Goal: Task Accomplishment & Management: Complete application form

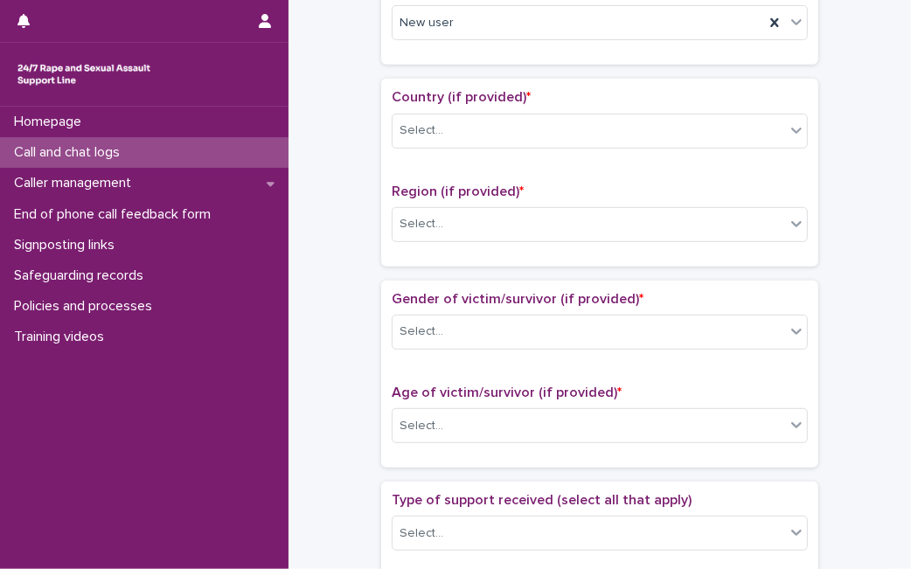
scroll to position [544, 0]
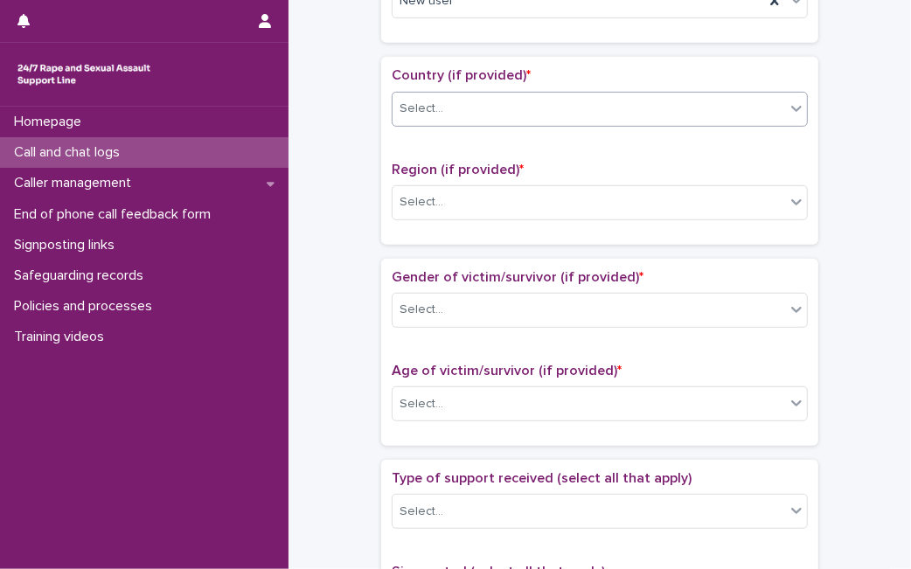
type input "**"
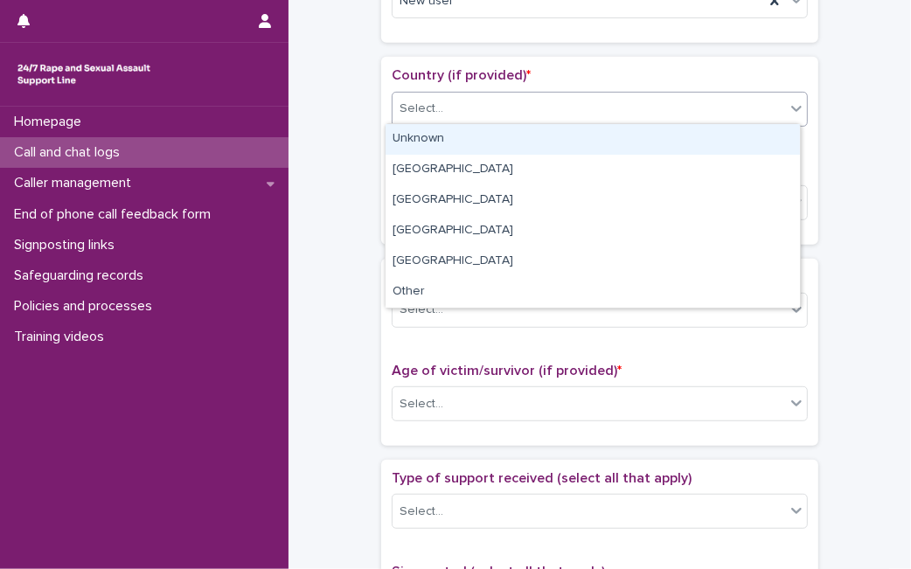
click at [680, 114] on div "Select..." at bounding box center [588, 108] width 392 height 29
click at [664, 149] on div "Unknown" at bounding box center [592, 139] width 414 height 31
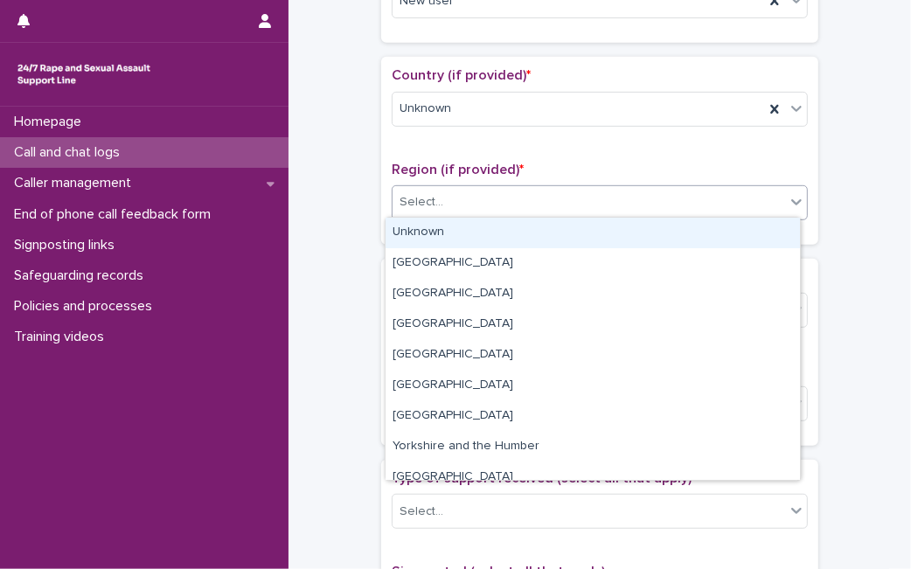
drag, startPoint x: 620, startPoint y: 204, endPoint x: 599, endPoint y: 233, distance: 36.9
click at [599, 233] on body "**********" at bounding box center [455, 284] width 911 height 569
click at [599, 233] on div "Unknown" at bounding box center [592, 233] width 414 height 31
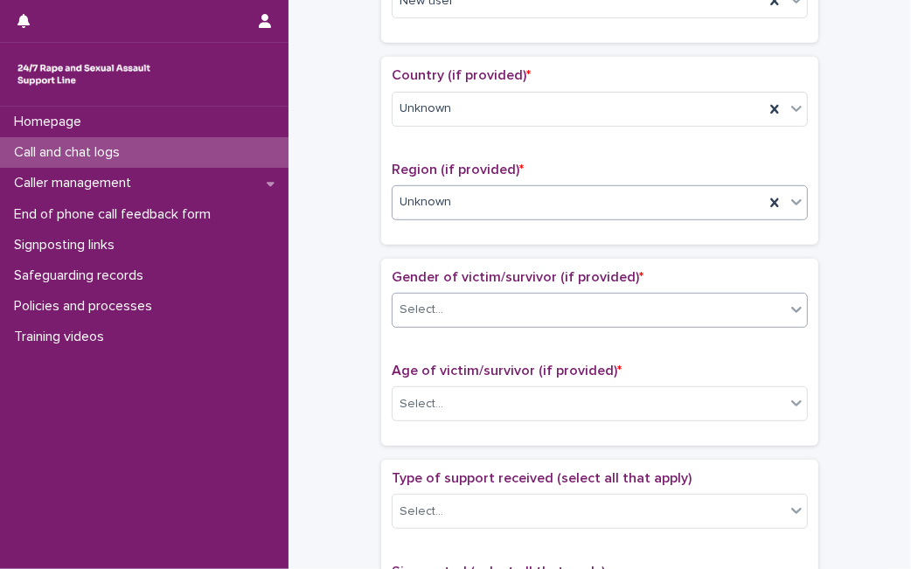
click at [556, 311] on div "Select..." at bounding box center [588, 309] width 392 height 29
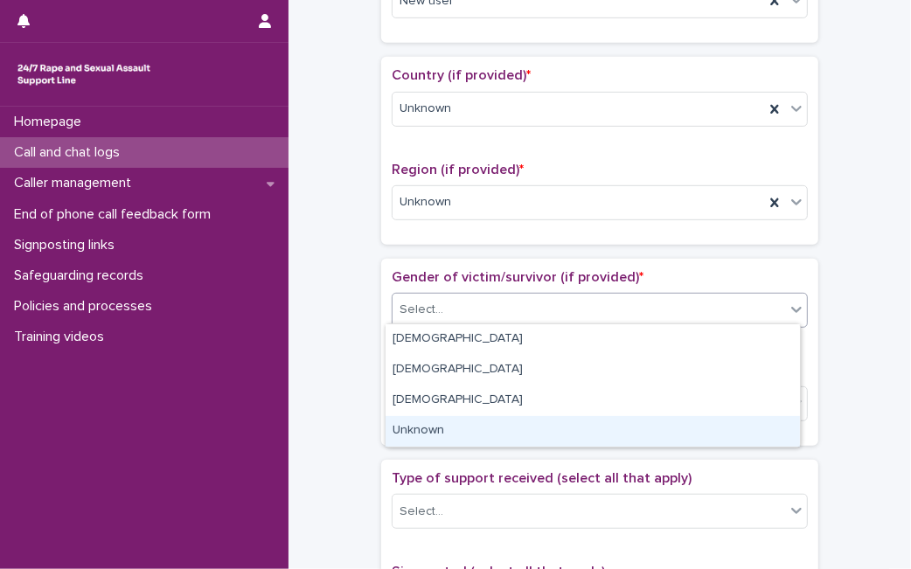
click at [519, 426] on div "Unknown" at bounding box center [592, 431] width 414 height 31
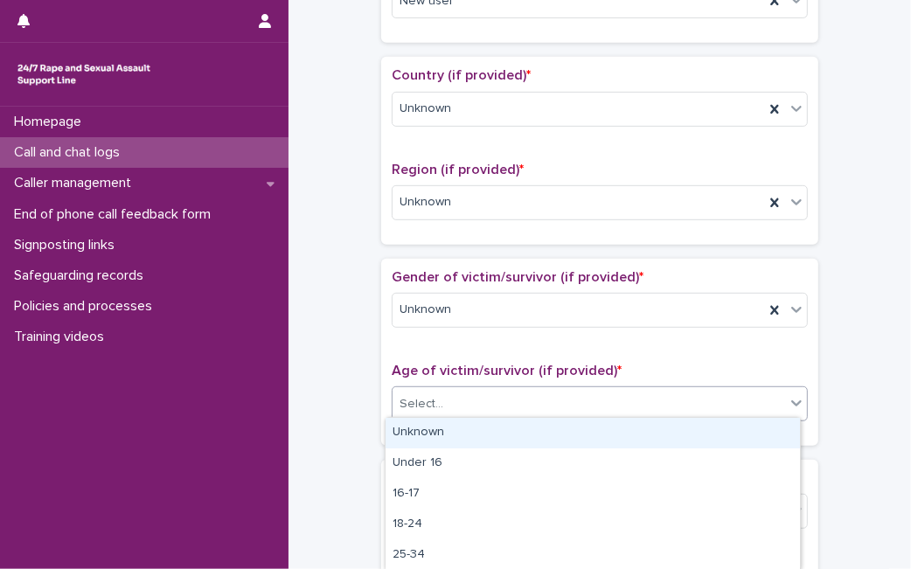
click at [534, 412] on div "Select..." at bounding box center [588, 404] width 392 height 29
click at [530, 430] on div "Unknown" at bounding box center [592, 433] width 414 height 31
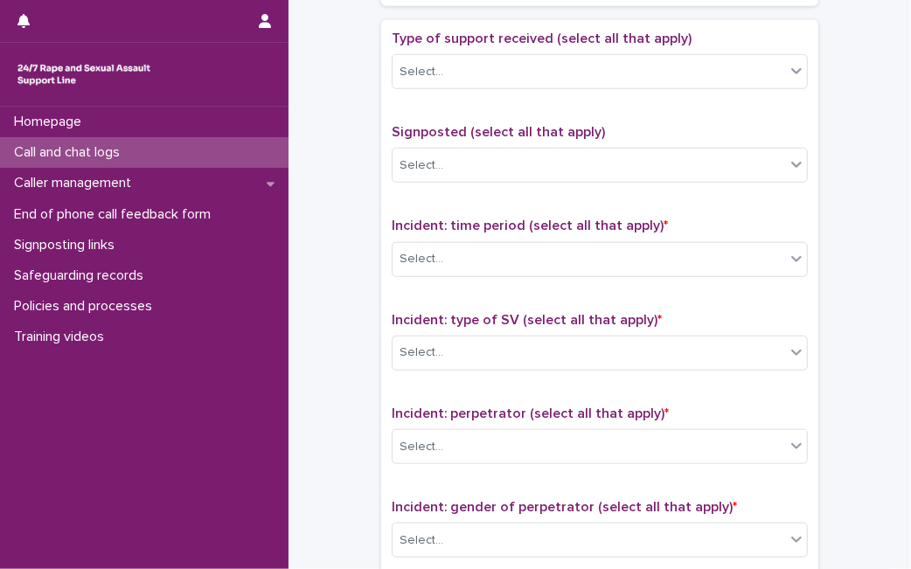
scroll to position [985, 0]
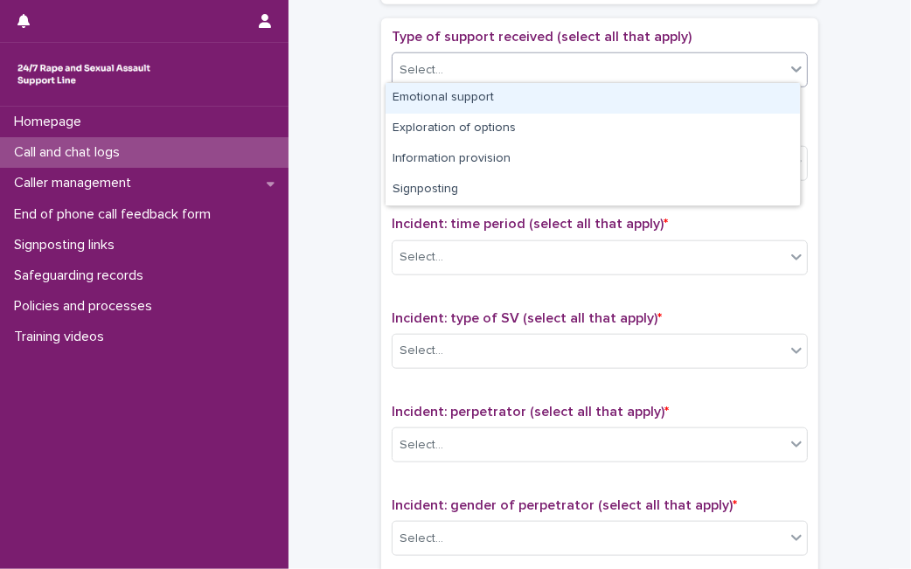
click at [727, 80] on div "Select..." at bounding box center [600, 69] width 416 height 35
click at [685, 96] on div "Emotional support" at bounding box center [592, 98] width 414 height 31
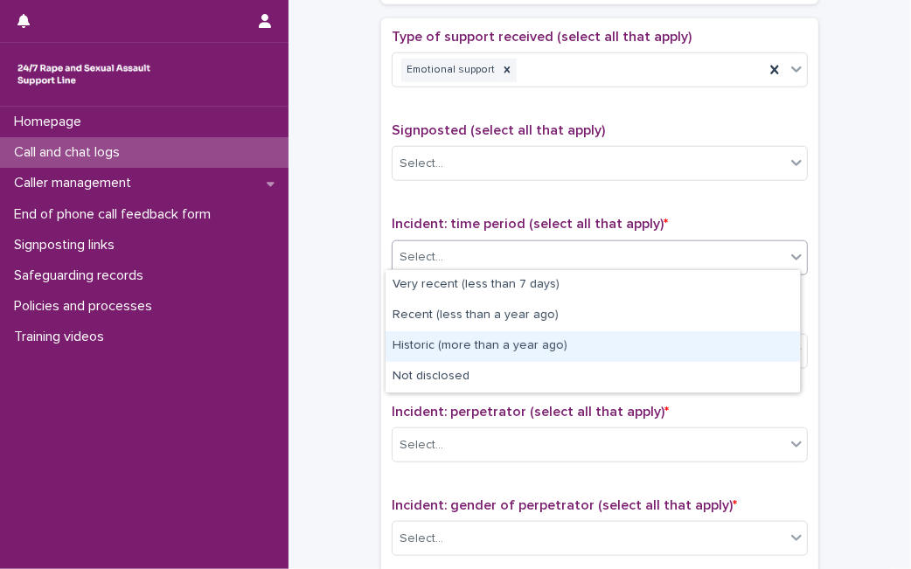
click at [511, 320] on body "**********" at bounding box center [455, 284] width 911 height 569
click at [511, 340] on div "Historic (more than a year ago)" at bounding box center [592, 346] width 414 height 31
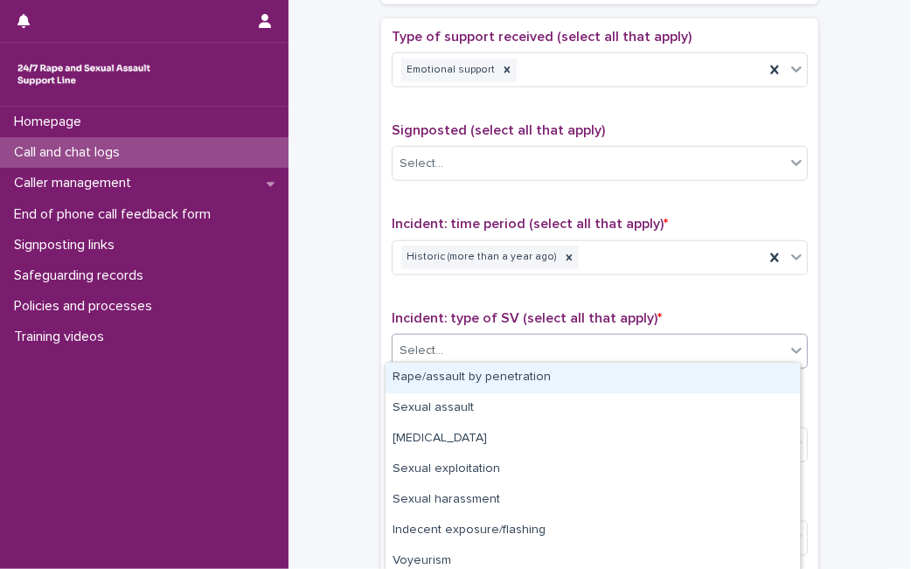
click at [515, 351] on div "Select..." at bounding box center [588, 350] width 392 height 29
click at [491, 378] on div "Rape/assault by penetration" at bounding box center [592, 378] width 414 height 31
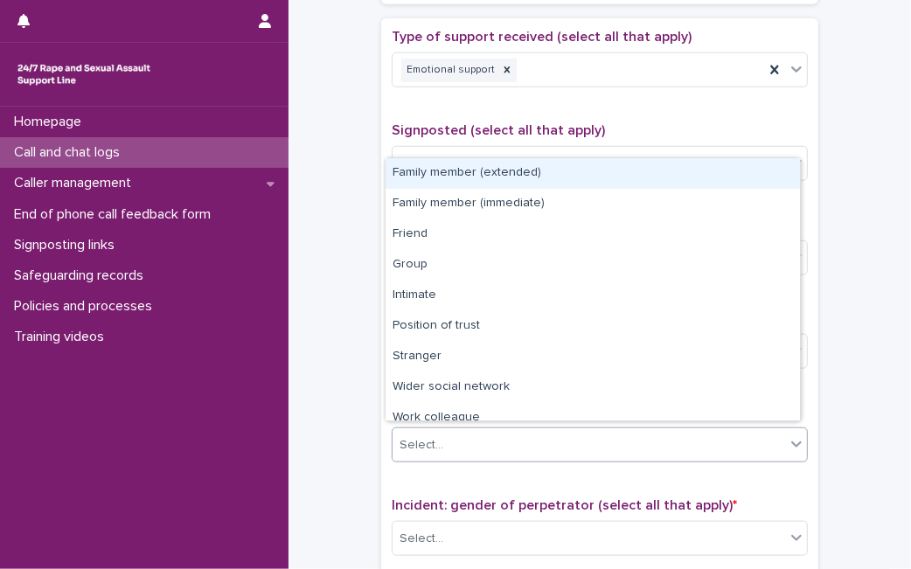
click at [453, 444] on div "Select..." at bounding box center [588, 445] width 392 height 29
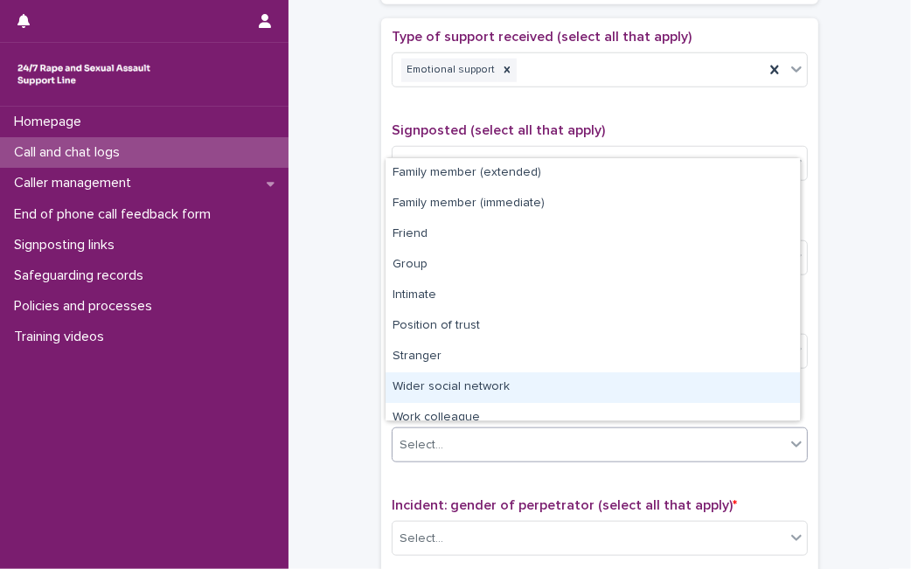
click at [761, 378] on div "Wider social network" at bounding box center [592, 387] width 414 height 31
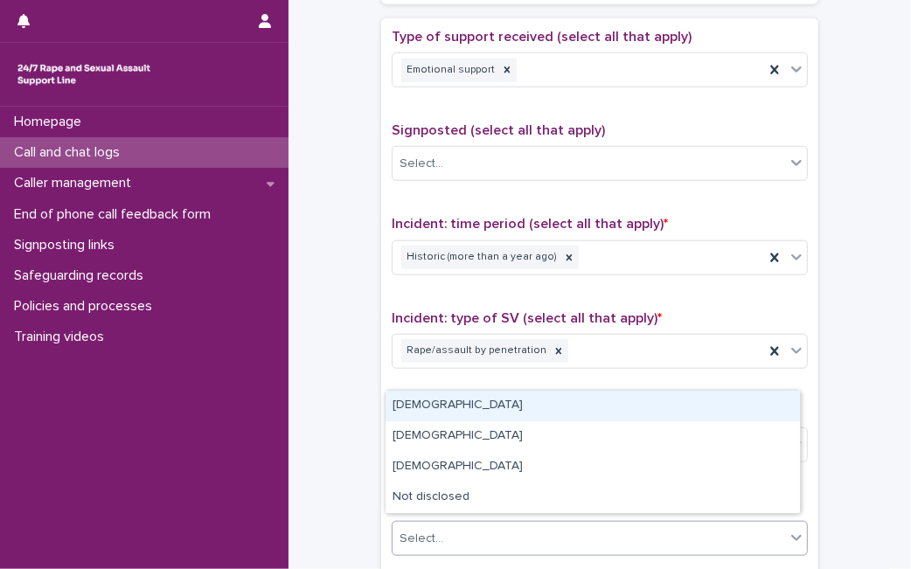
click at [624, 524] on div "Select..." at bounding box center [588, 538] width 392 height 29
click at [621, 411] on div "Male" at bounding box center [592, 406] width 414 height 31
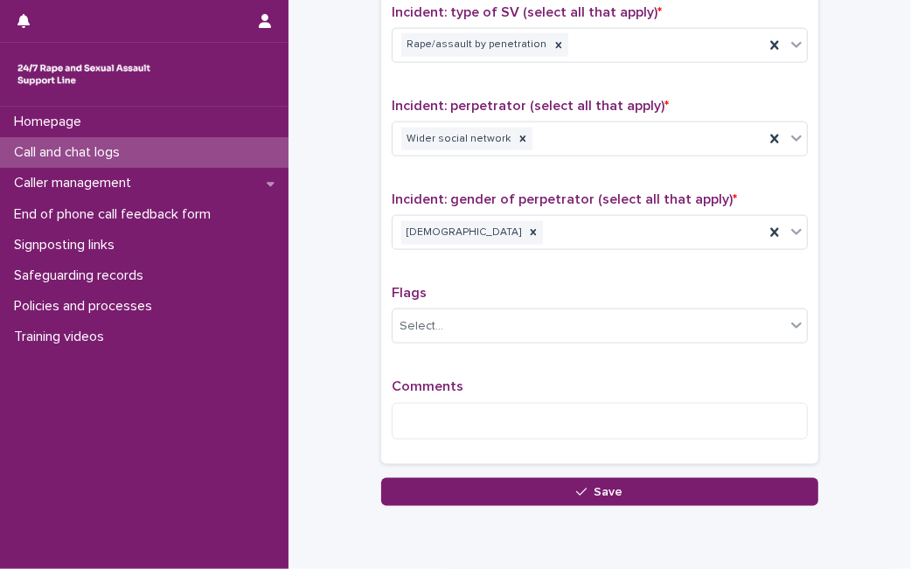
scroll to position [1356, 0]
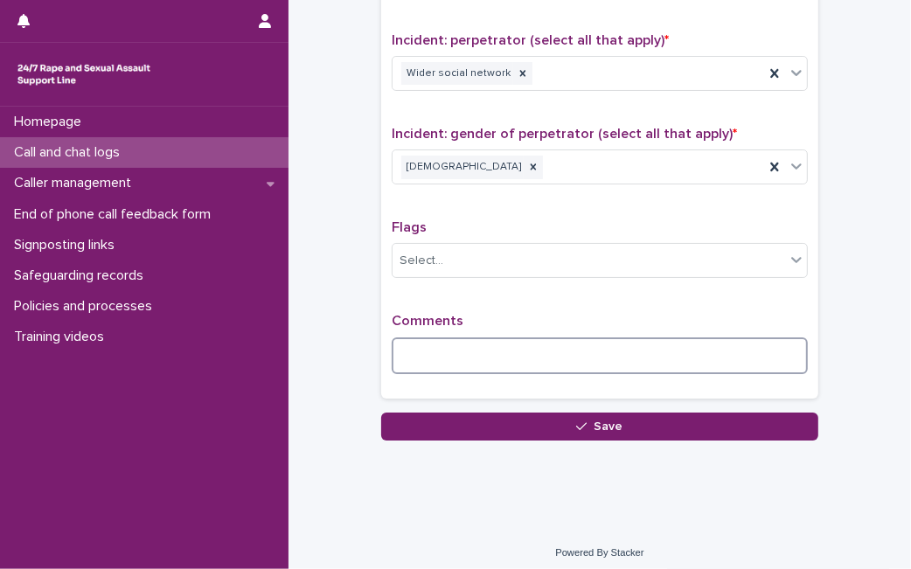
click at [735, 357] on textarea at bounding box center [600, 355] width 416 height 37
click at [749, 350] on textarea "**********" at bounding box center [600, 355] width 416 height 37
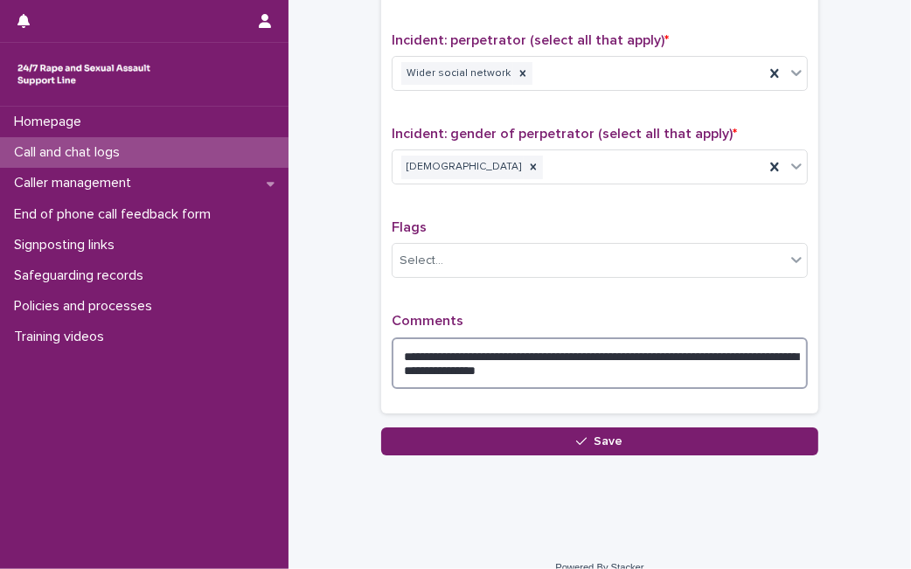
type textarea "**********"
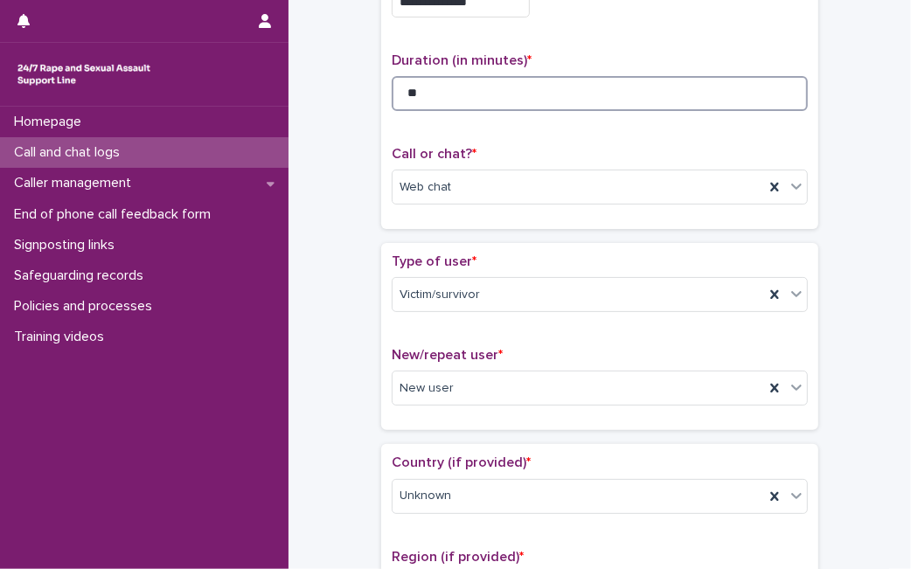
click at [523, 100] on input "**" at bounding box center [600, 93] width 416 height 35
type input "**"
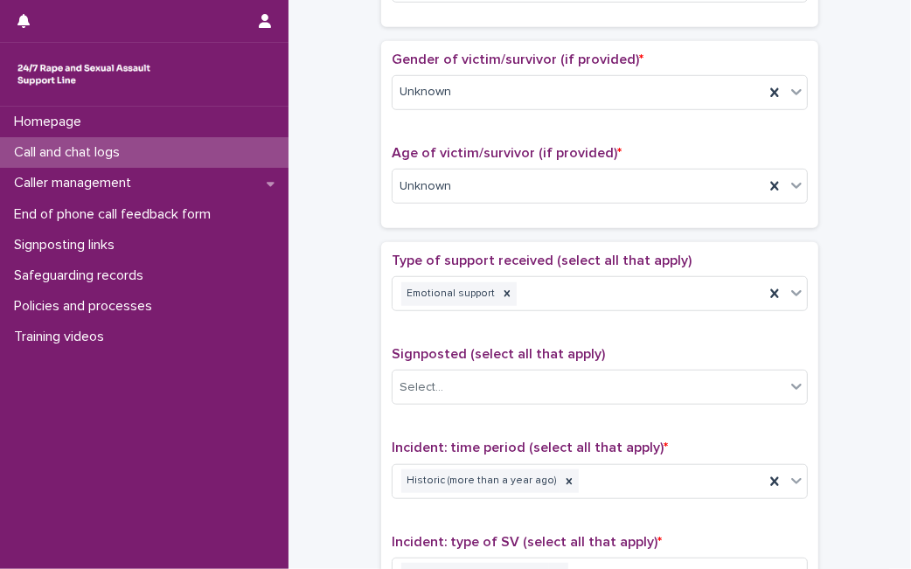
scroll to position [1371, 0]
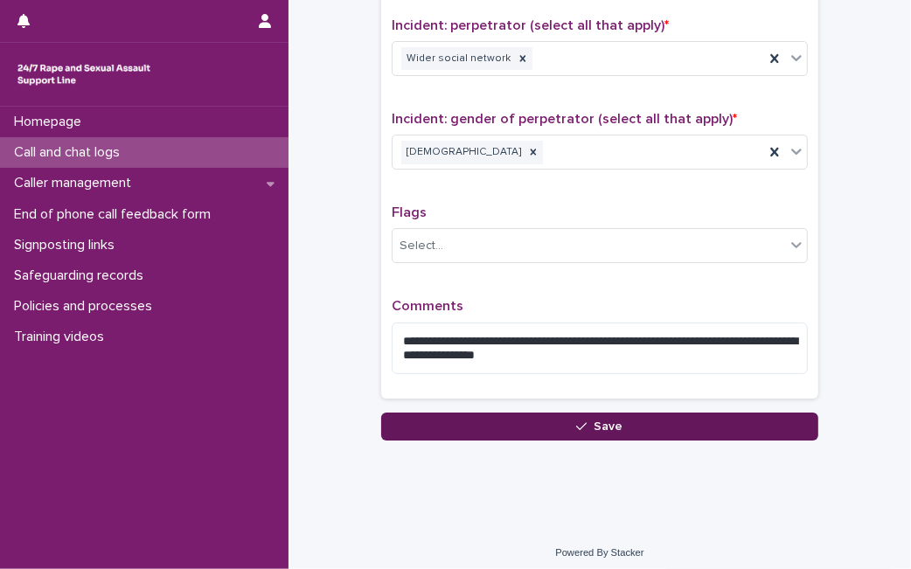
click at [727, 415] on button "Save" at bounding box center [599, 426] width 437 height 28
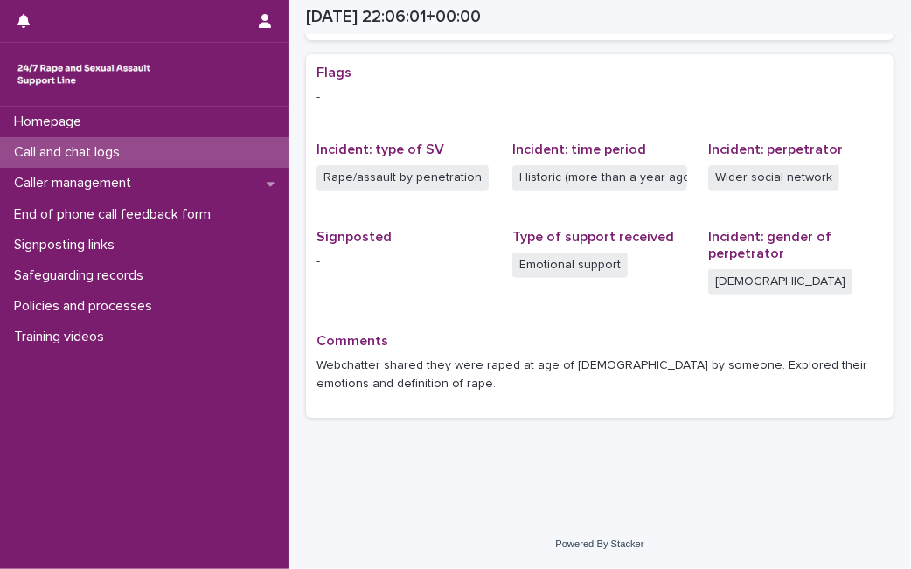
scroll to position [342, 0]
click at [227, 147] on div "Call and chat logs" at bounding box center [144, 152] width 288 height 31
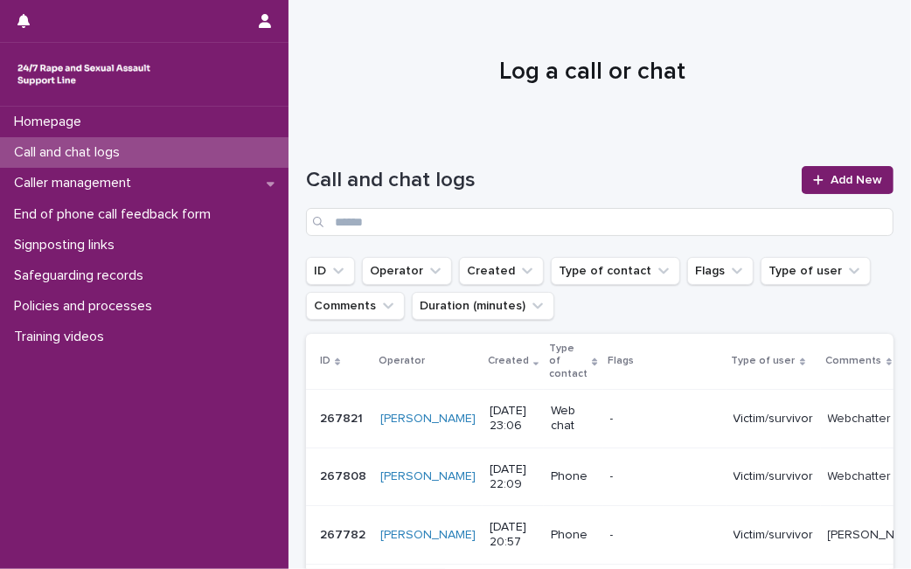
click at [831, 179] on span "Add New" at bounding box center [856, 180] width 52 height 12
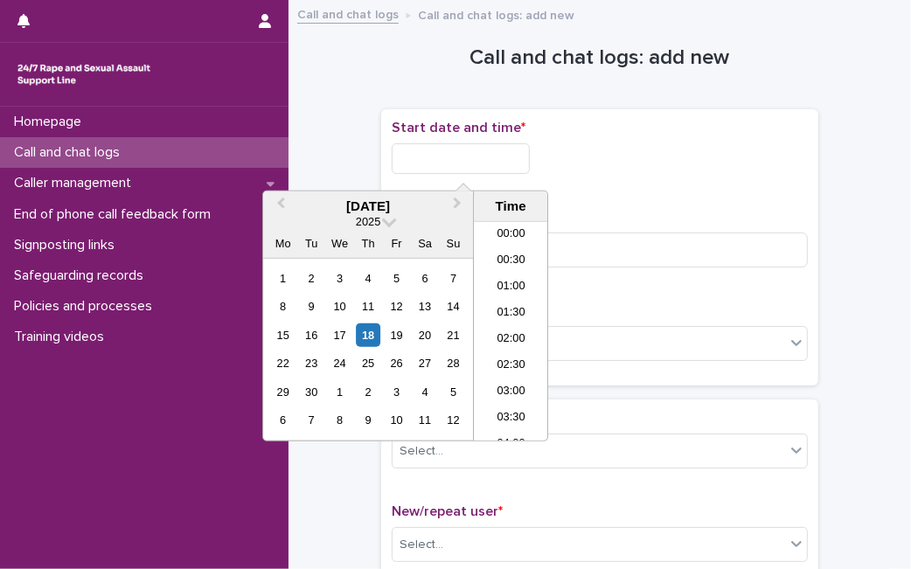
click at [492, 170] on input "text" at bounding box center [461, 158] width 138 height 31
click at [364, 332] on div "18" at bounding box center [369, 335] width 24 height 24
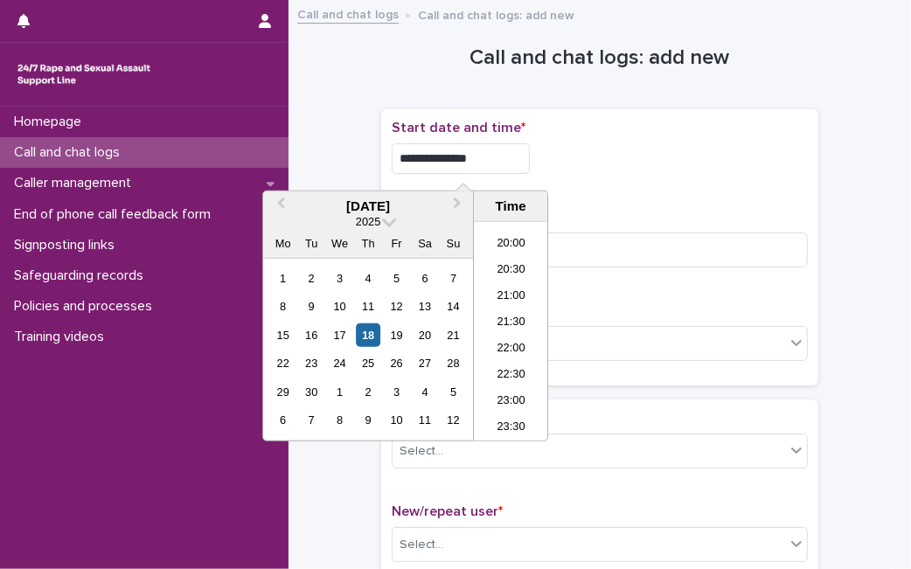
click at [501, 158] on input "**********" at bounding box center [461, 158] width 138 height 31
type input "**********"
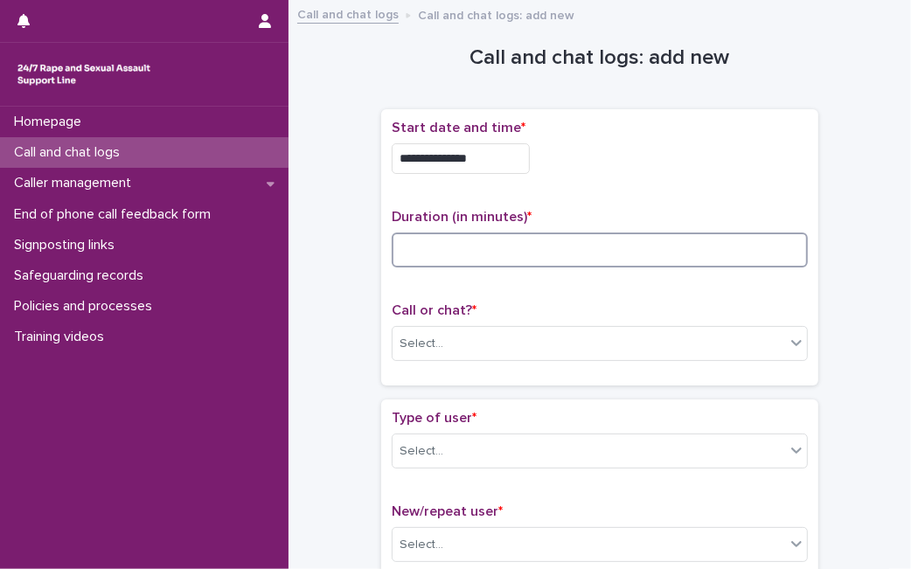
click at [660, 266] on input at bounding box center [600, 249] width 416 height 35
click at [624, 336] on div "Select..." at bounding box center [588, 343] width 392 height 29
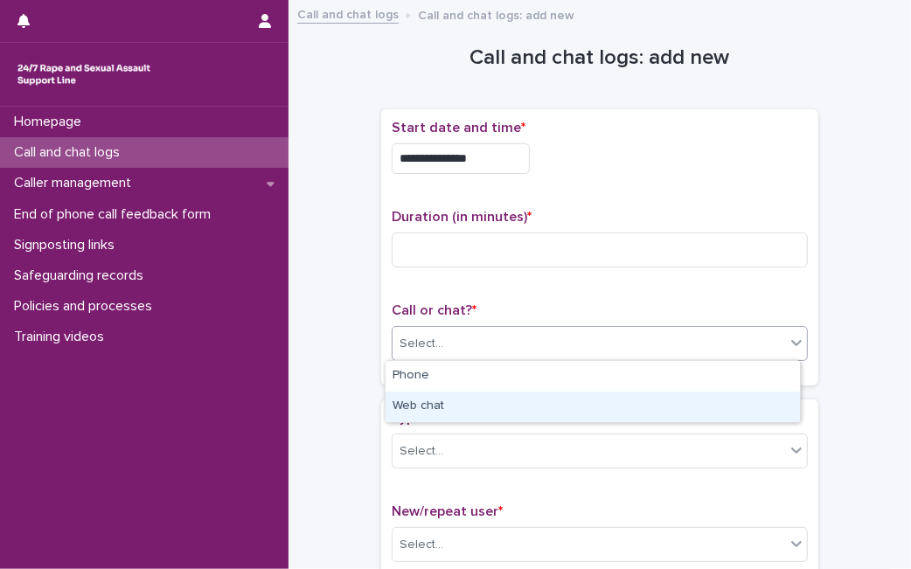
click at [586, 407] on div "Web chat" at bounding box center [592, 407] width 414 height 31
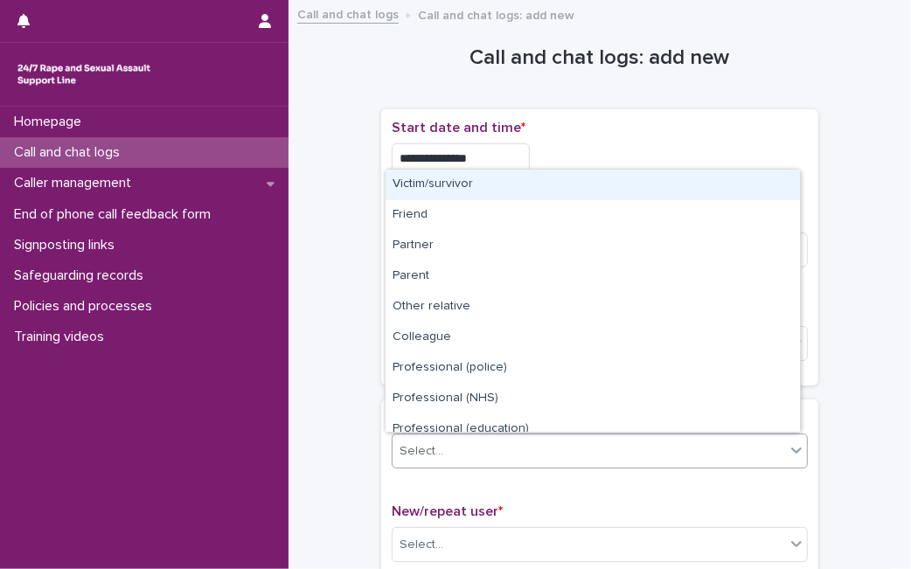
click at [467, 440] on div "Select..." at bounding box center [588, 451] width 392 height 29
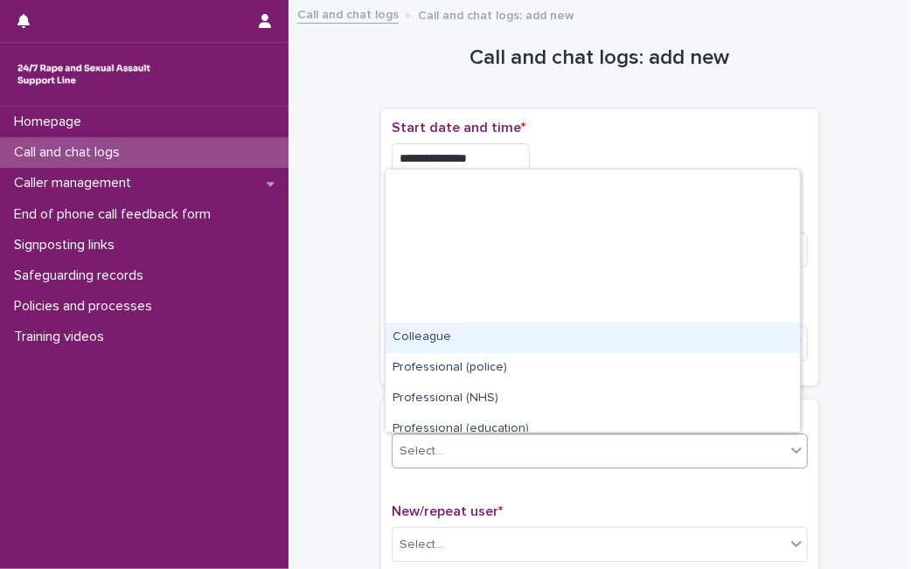
scroll to position [197, 0]
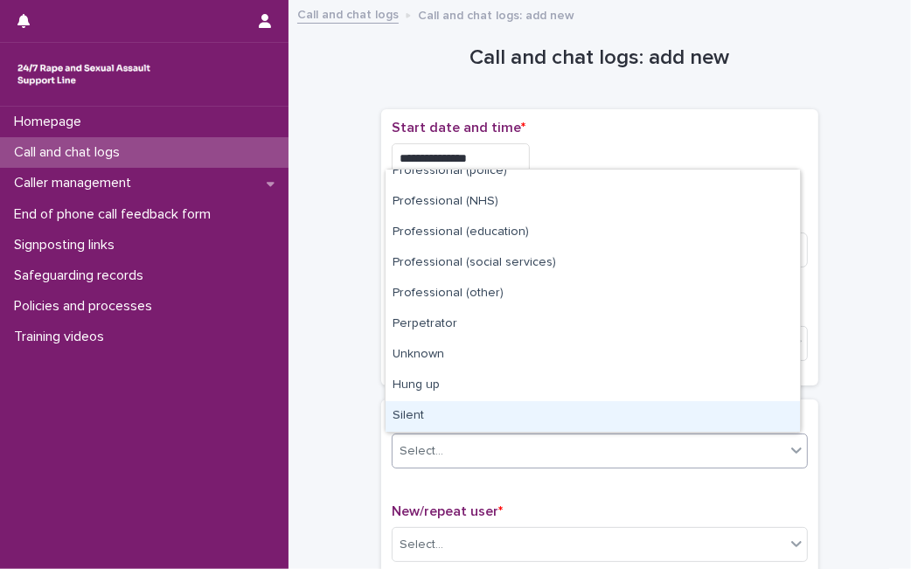
click at [711, 405] on div "Silent" at bounding box center [592, 416] width 414 height 31
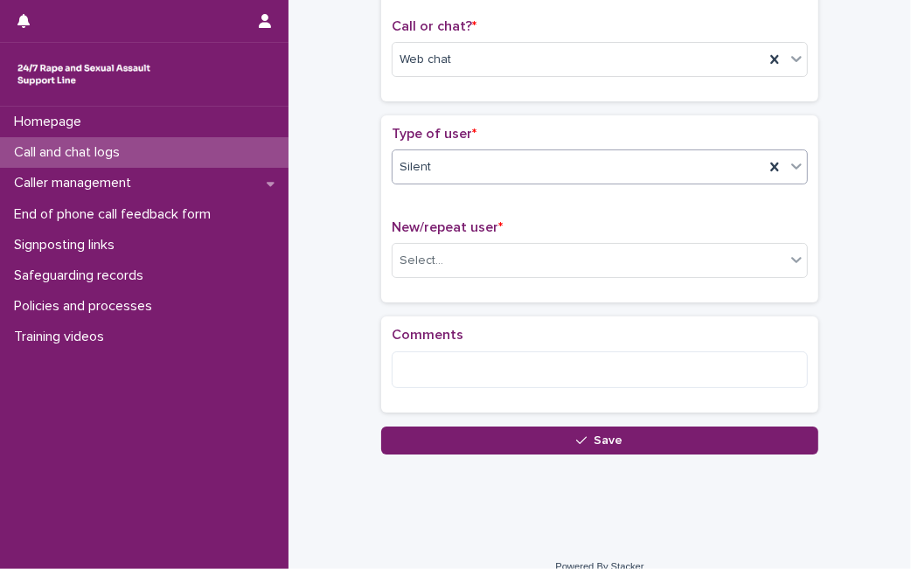
scroll to position [304, 0]
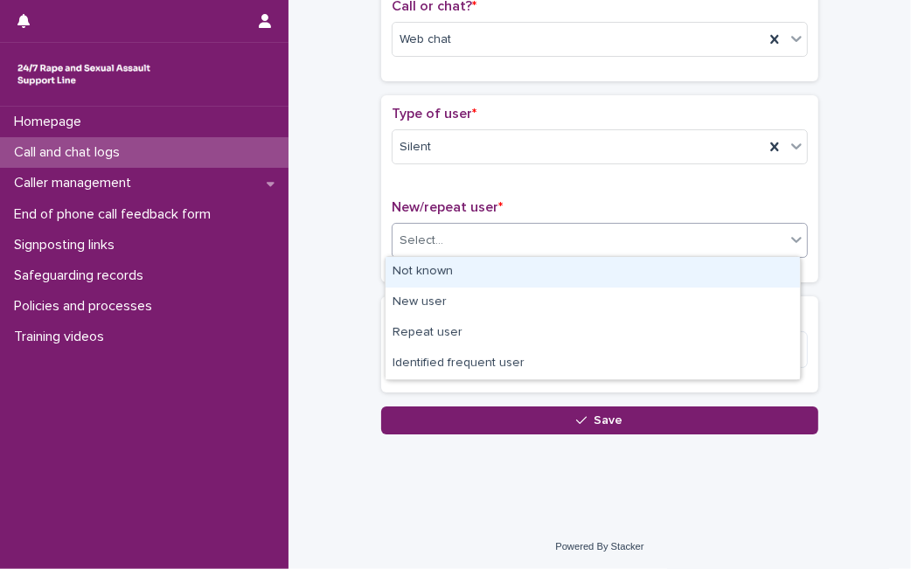
click at [754, 233] on div "Select..." at bounding box center [588, 240] width 392 height 29
click at [681, 264] on div "Not known" at bounding box center [592, 272] width 414 height 31
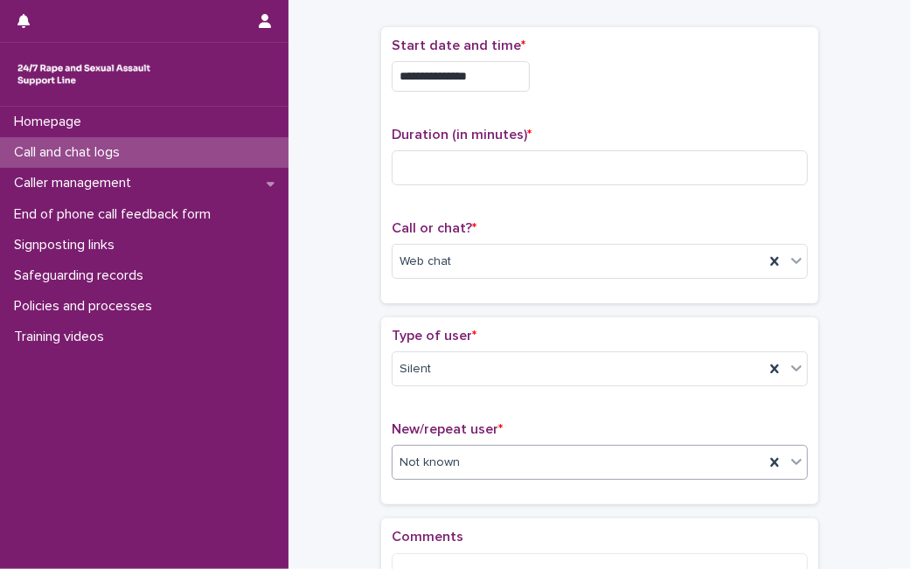
scroll to position [80, 0]
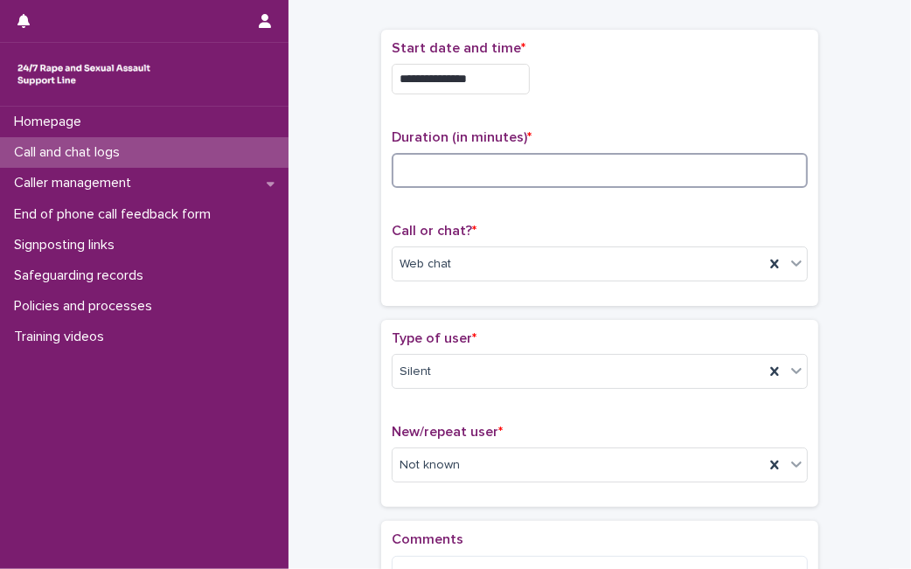
click at [540, 183] on input at bounding box center [600, 170] width 416 height 35
type input "*"
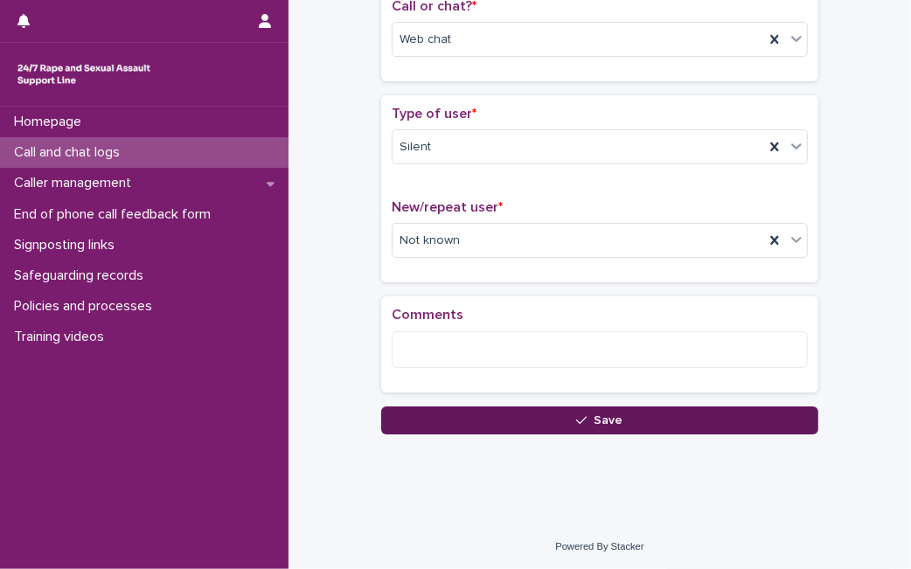
click at [613, 422] on span "Save" at bounding box center [608, 420] width 29 height 12
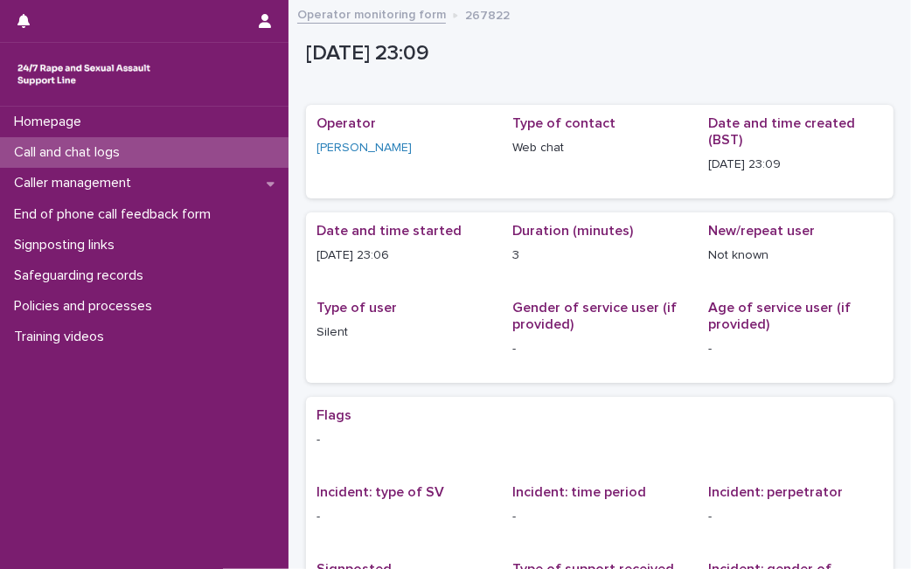
click at [232, 148] on div "Call and chat logs" at bounding box center [144, 152] width 288 height 31
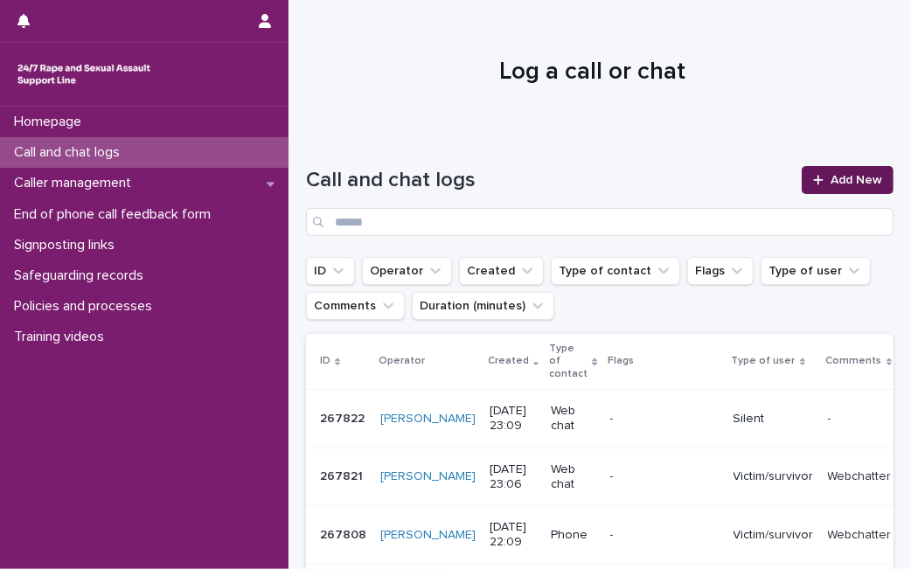
click at [805, 187] on link "Add New" at bounding box center [847, 180] width 92 height 28
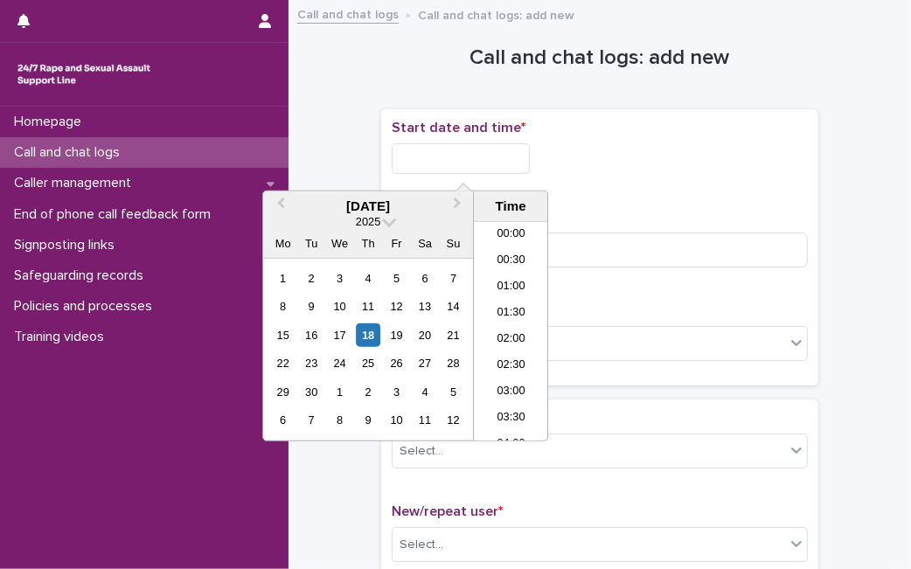
scroll to position [1039, 0]
click at [499, 149] on input "text" at bounding box center [461, 158] width 138 height 31
click at [359, 329] on div "18" at bounding box center [369, 335] width 24 height 24
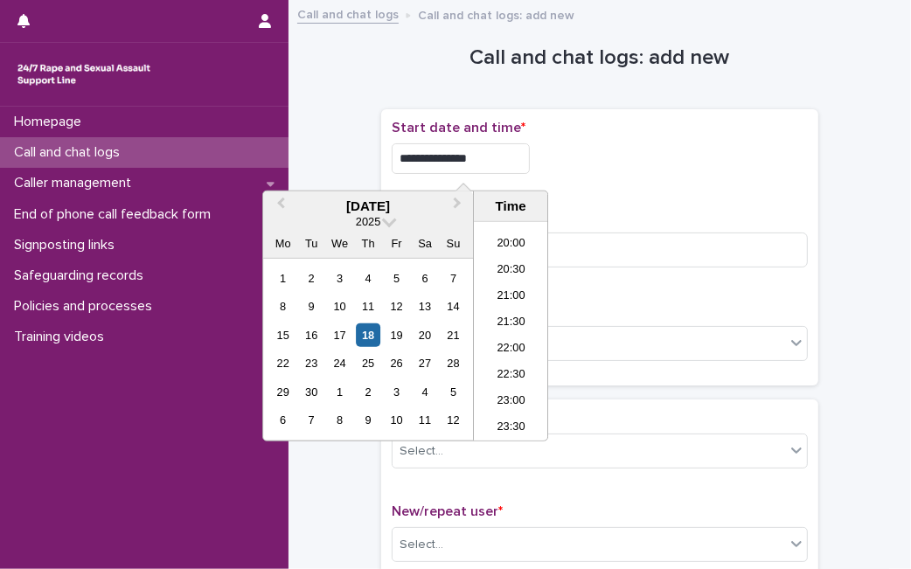
click at [500, 166] on input "**********" at bounding box center [461, 158] width 138 height 31
type input "**********"
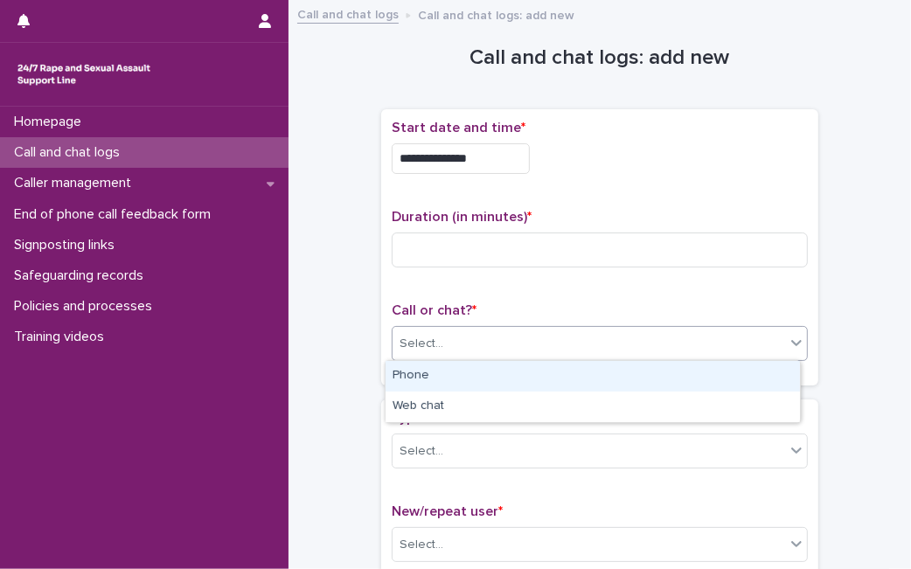
click at [680, 358] on div "Select..." at bounding box center [600, 343] width 416 height 35
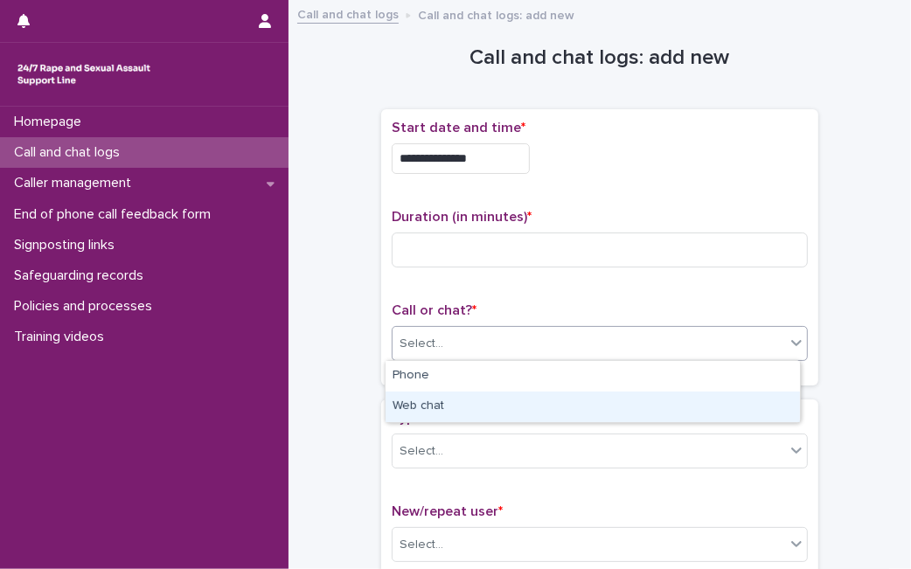
click at [654, 401] on div "Web chat" at bounding box center [592, 407] width 414 height 31
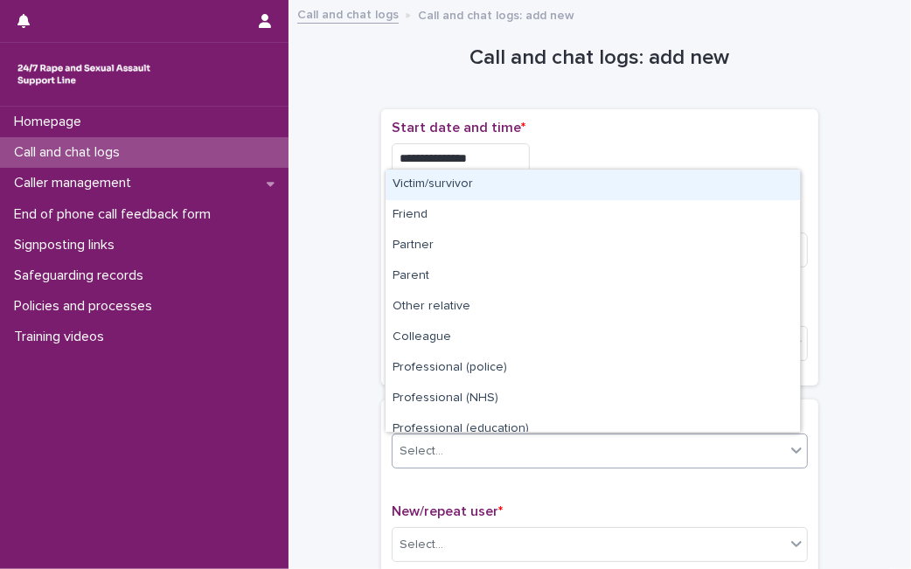
click at [625, 452] on div "Select..." at bounding box center [588, 451] width 392 height 29
click at [648, 185] on div "Victim/survivor" at bounding box center [592, 185] width 414 height 31
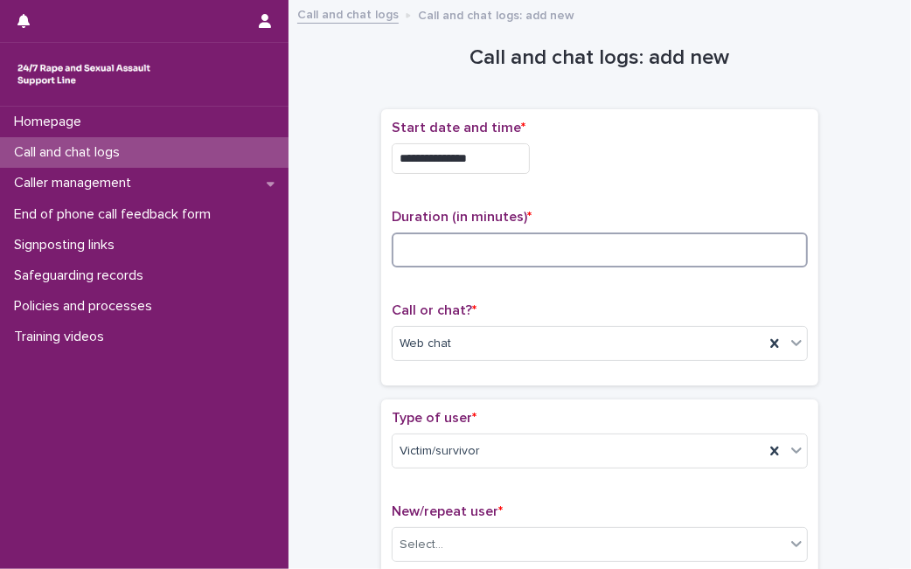
click at [434, 251] on input at bounding box center [600, 249] width 416 height 35
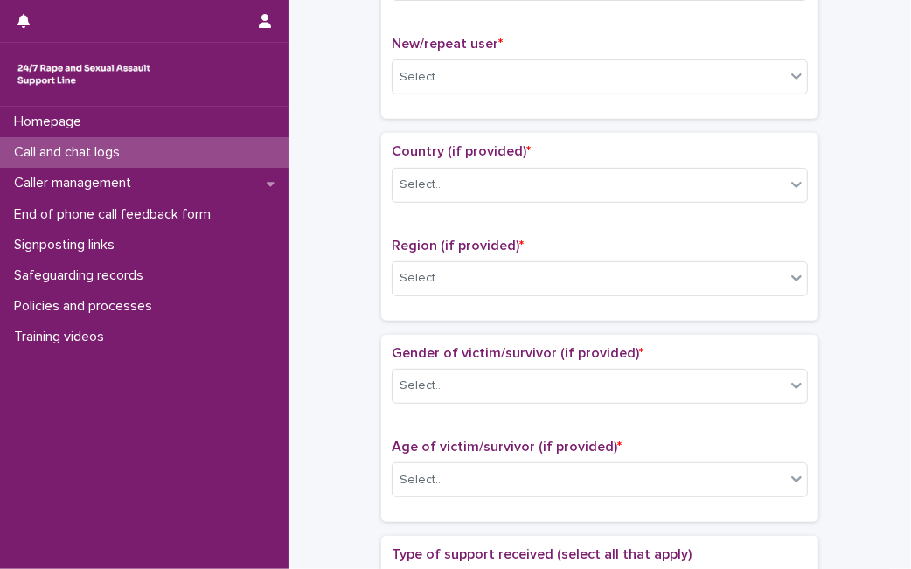
scroll to position [465, 0]
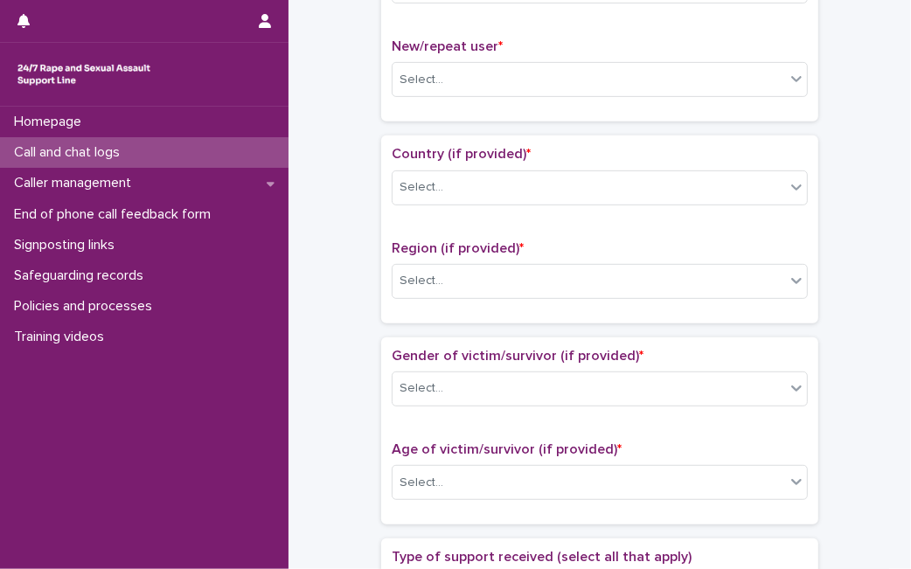
type input "**"
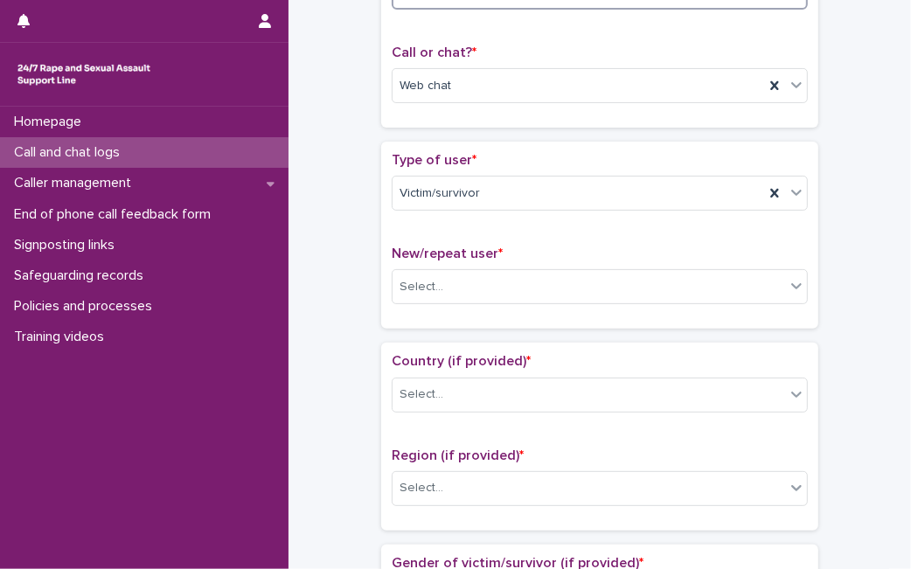
scroll to position [267, 0]
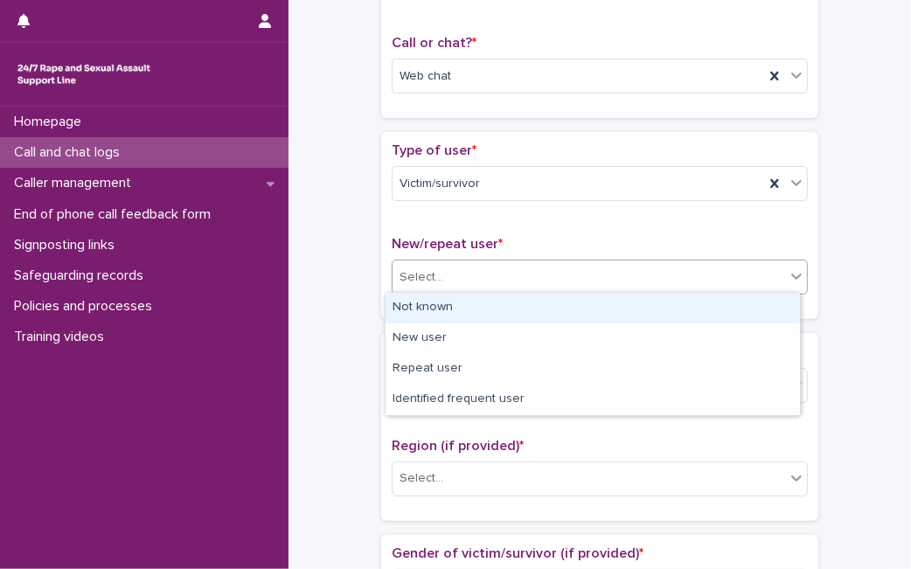
click at [453, 264] on div "Select..." at bounding box center [588, 277] width 392 height 29
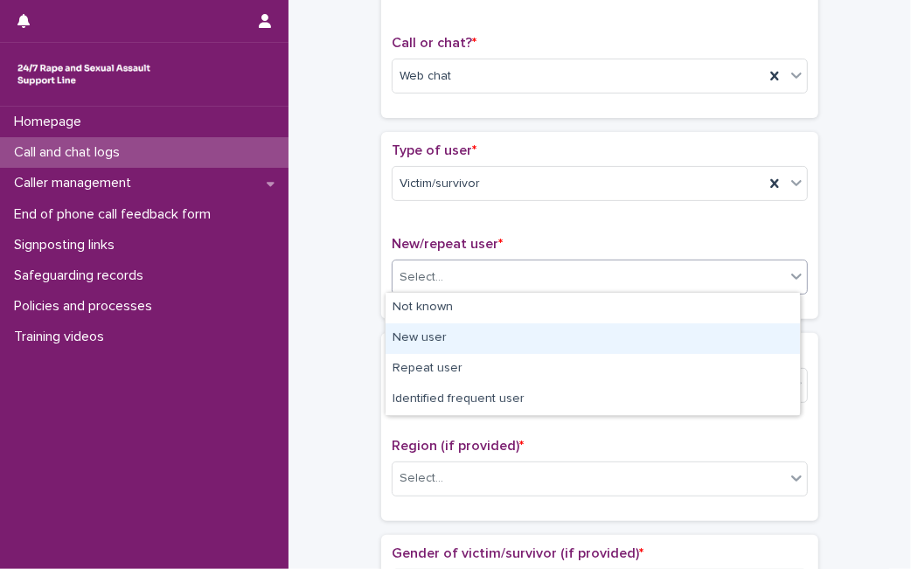
click at [445, 341] on div "New user" at bounding box center [592, 338] width 414 height 31
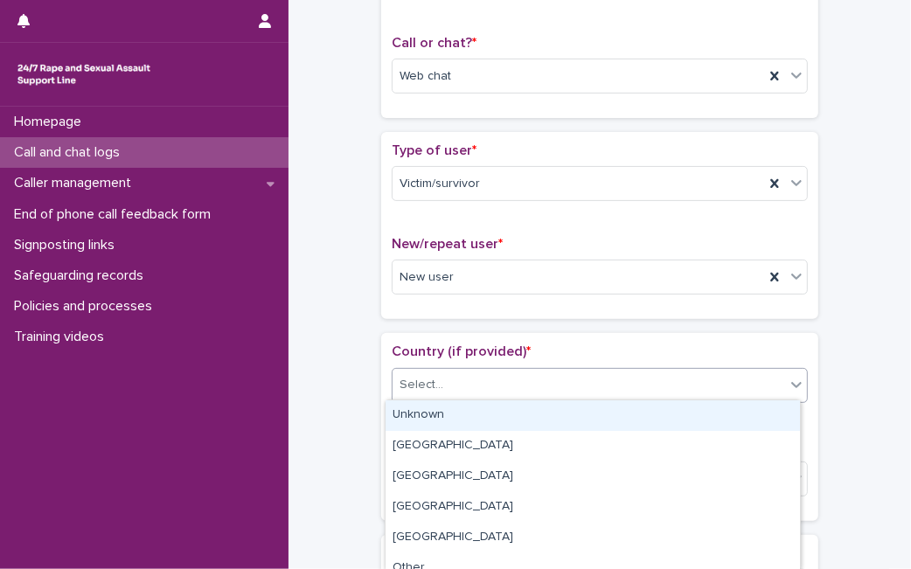
click at [440, 371] on div "Select..." at bounding box center [588, 385] width 392 height 29
click at [440, 408] on div "Unknown" at bounding box center [592, 415] width 414 height 31
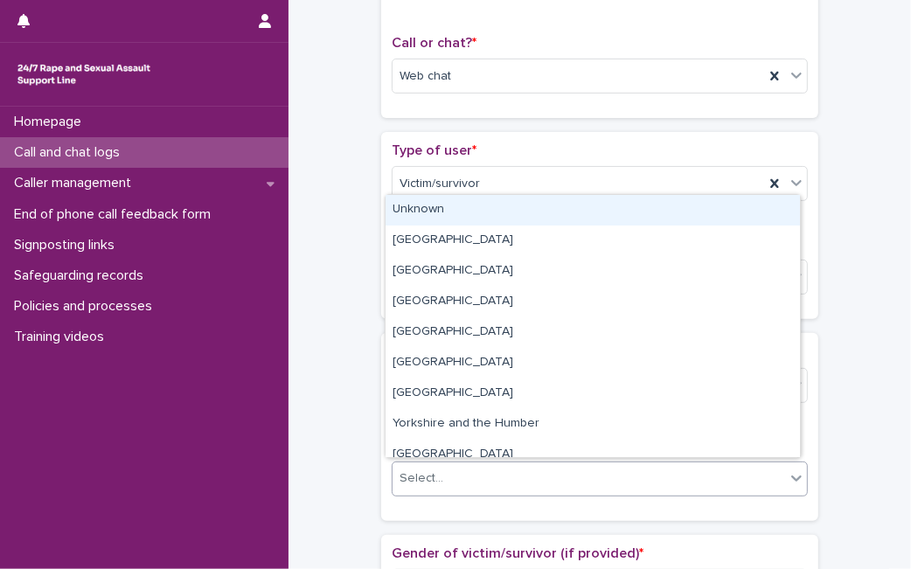
click at [456, 479] on div "Select..." at bounding box center [588, 478] width 392 height 29
click at [541, 213] on div "Unknown" at bounding box center [592, 210] width 414 height 31
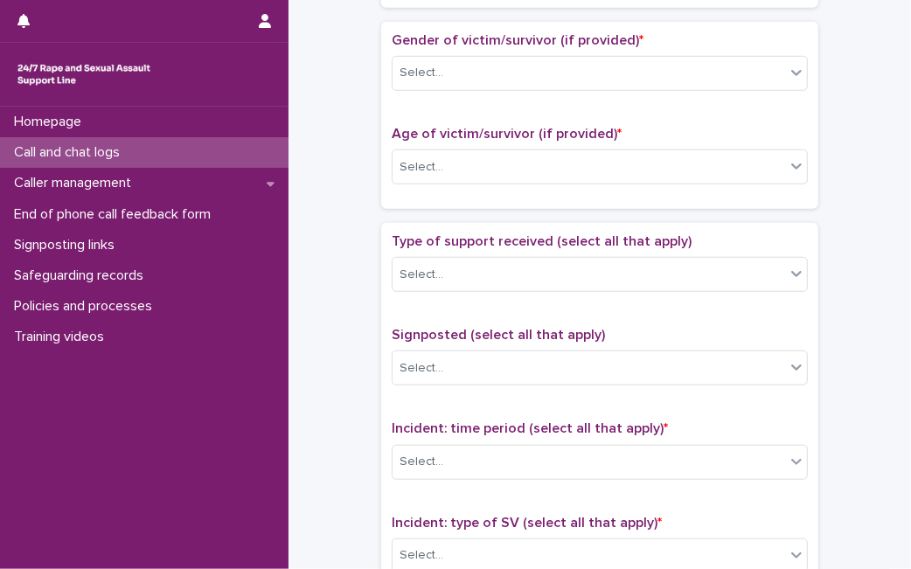
scroll to position [783, 0]
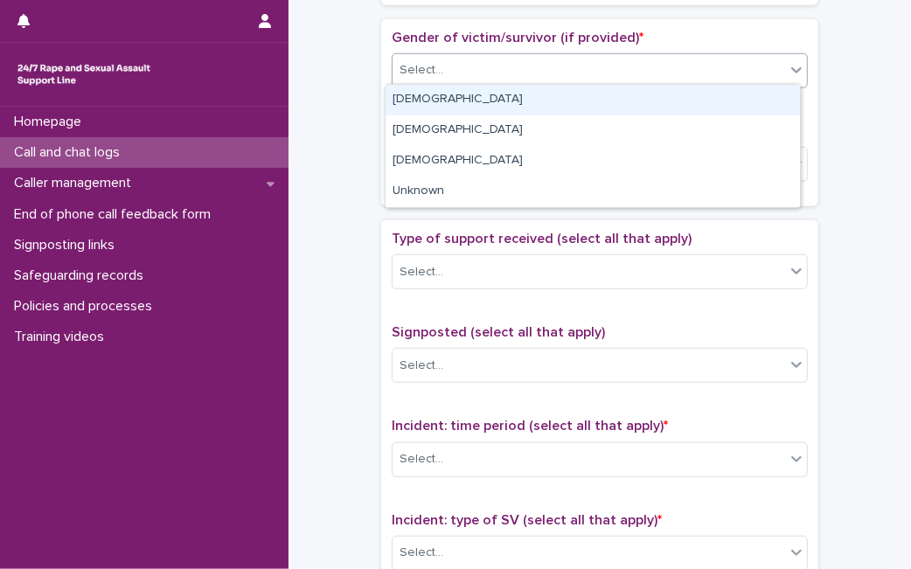
click at [697, 56] on div "Select..." at bounding box center [588, 70] width 392 height 29
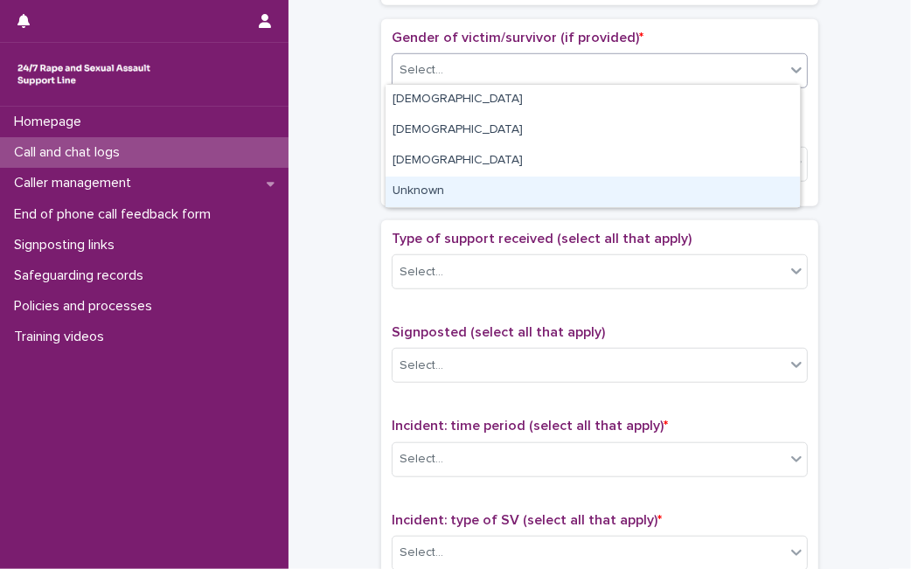
click at [596, 189] on div "Unknown" at bounding box center [592, 192] width 414 height 31
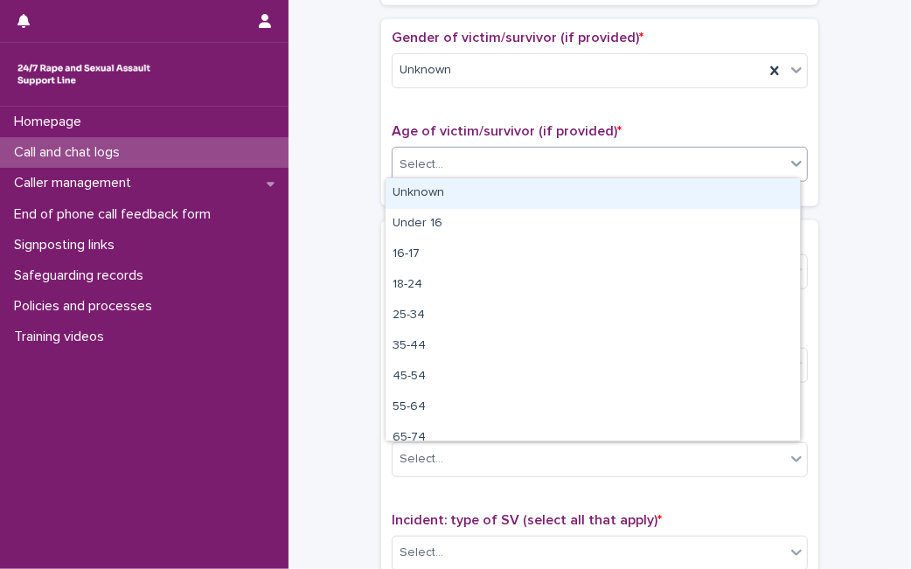
drag, startPoint x: 599, startPoint y: 170, endPoint x: 579, endPoint y: 201, distance: 36.6
click at [579, 201] on body "**********" at bounding box center [455, 284] width 911 height 569
click at [579, 201] on div "Unknown" at bounding box center [592, 193] width 414 height 31
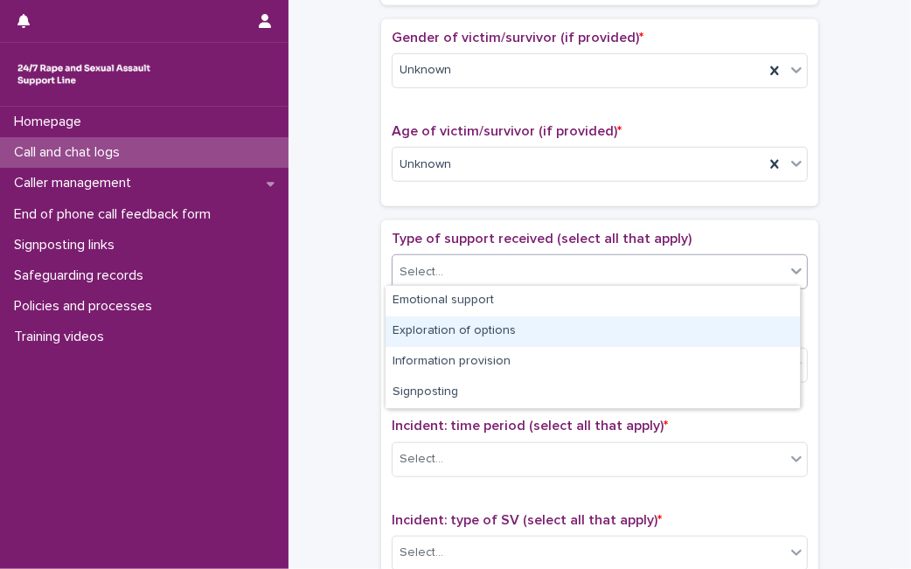
click at [521, 291] on body "**********" at bounding box center [455, 284] width 911 height 569
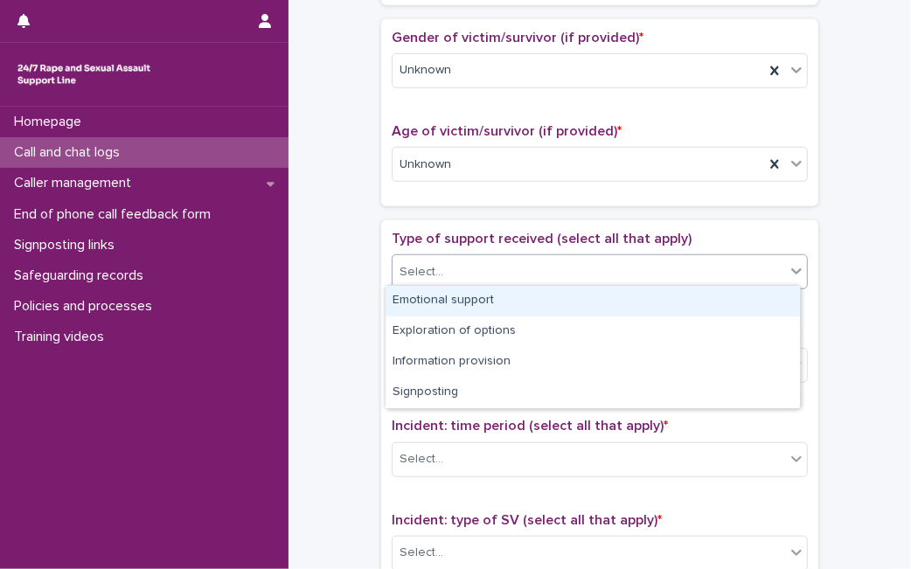
click at [521, 291] on div "Emotional support" at bounding box center [592, 301] width 414 height 31
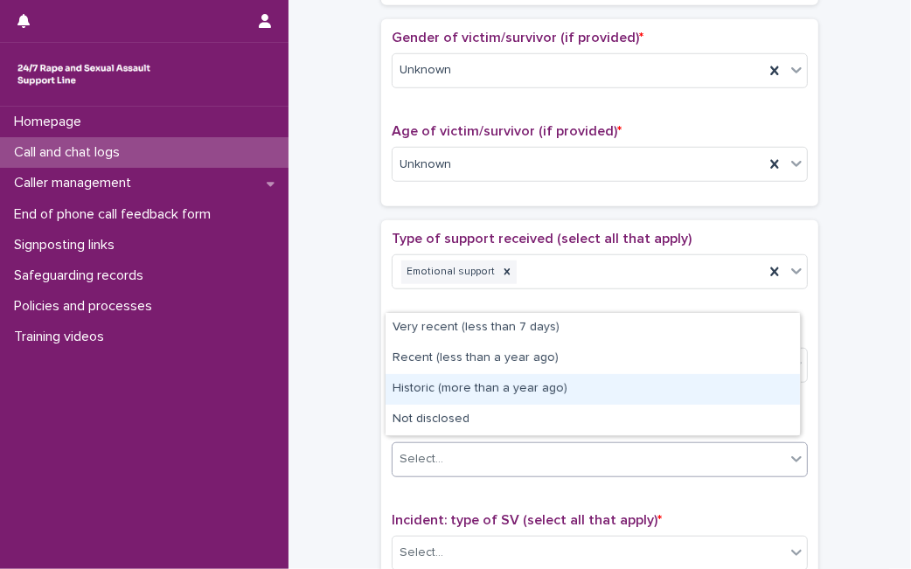
drag, startPoint x: 520, startPoint y: 447, endPoint x: 520, endPoint y: 392, distance: 55.1
click at [520, 392] on body "**********" at bounding box center [455, 284] width 911 height 569
click at [520, 392] on div "Historic (more than a year ago)" at bounding box center [592, 389] width 414 height 31
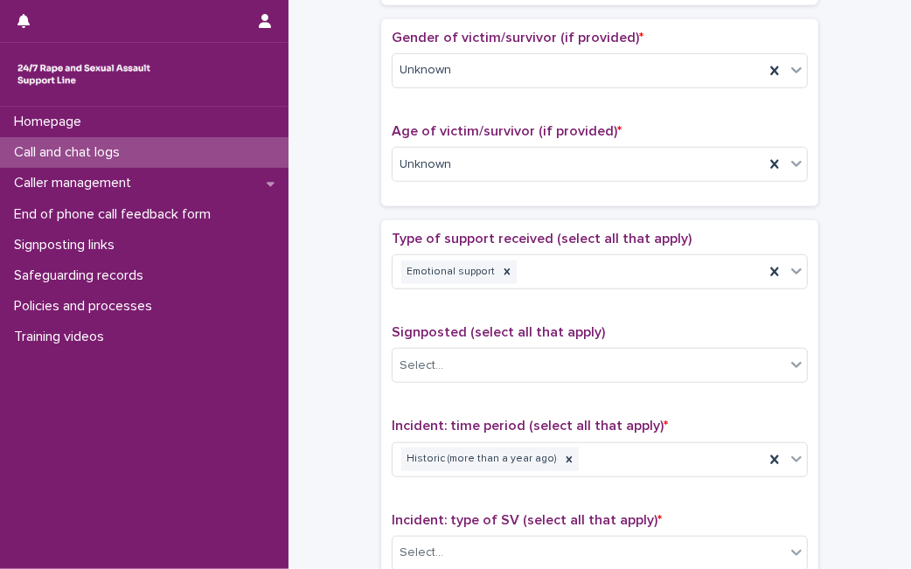
click at [895, 257] on div "**********" at bounding box center [599, 164] width 622 height 1874
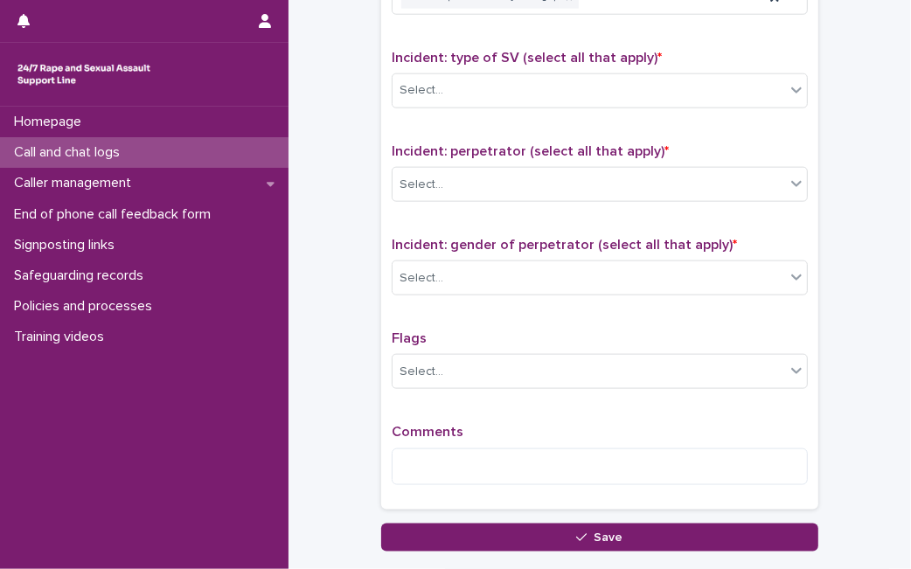
scroll to position [1258, 0]
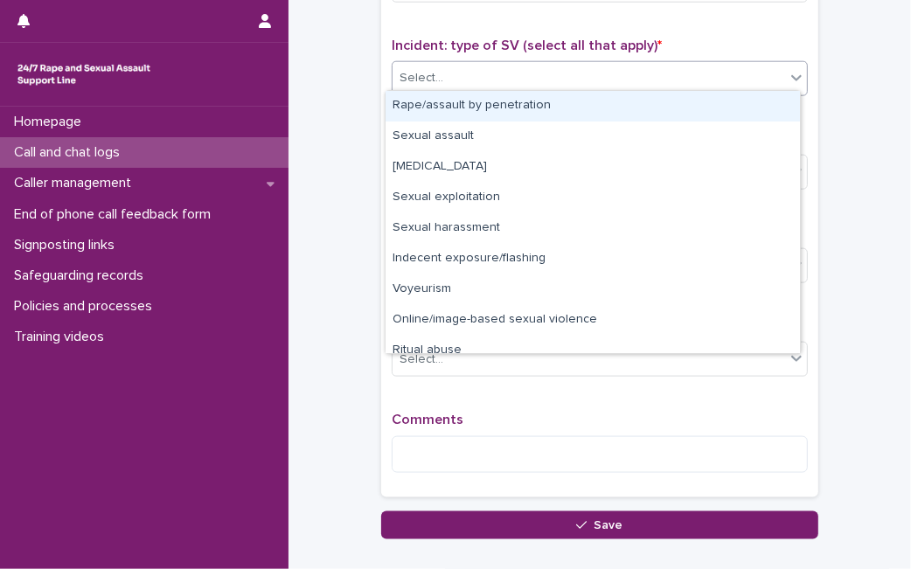
click at [694, 70] on div "Select..." at bounding box center [588, 78] width 392 height 29
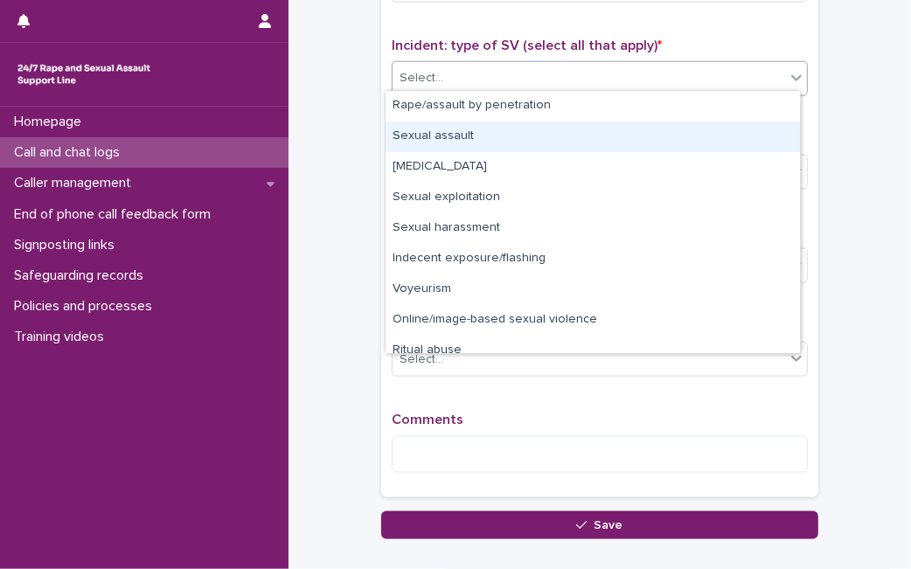
click at [625, 132] on div "Sexual assault" at bounding box center [592, 136] width 414 height 31
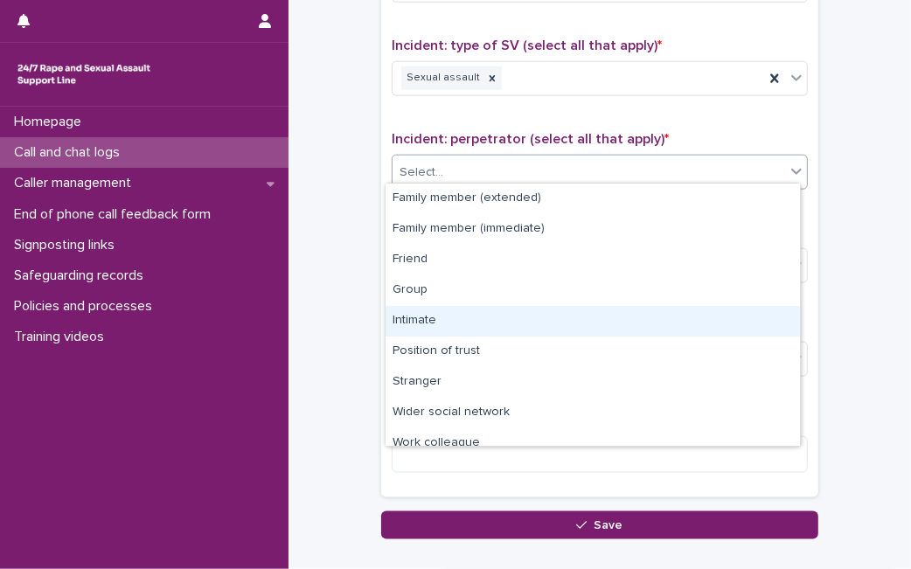
drag, startPoint x: 599, startPoint y: 170, endPoint x: 507, endPoint y: 300, distance: 158.6
click at [502, 320] on body "**********" at bounding box center [455, 284] width 911 height 569
click at [502, 320] on div "Intimate" at bounding box center [592, 321] width 414 height 31
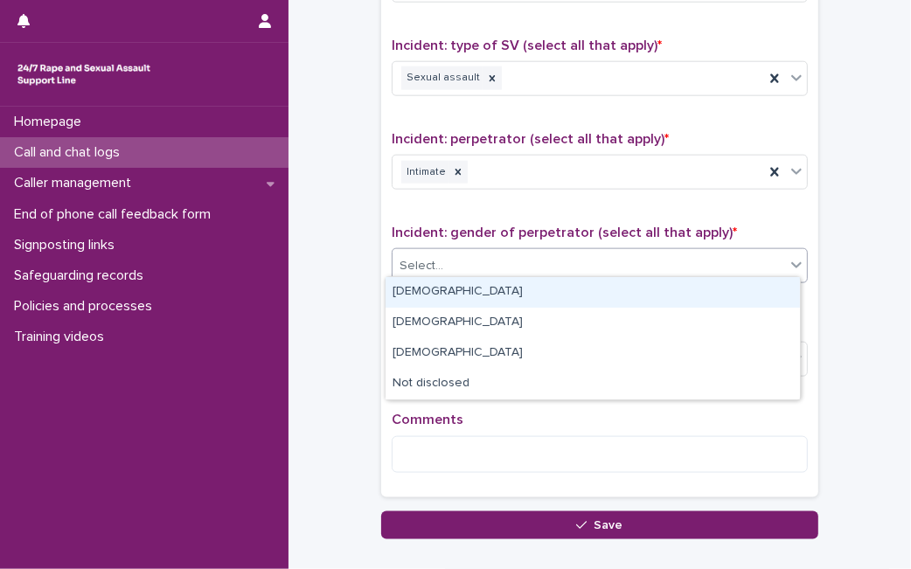
drag, startPoint x: 511, startPoint y: 261, endPoint x: 499, endPoint y: 290, distance: 31.3
click at [499, 290] on body "**********" at bounding box center [455, 284] width 911 height 569
click at [499, 290] on div "Male" at bounding box center [592, 292] width 414 height 31
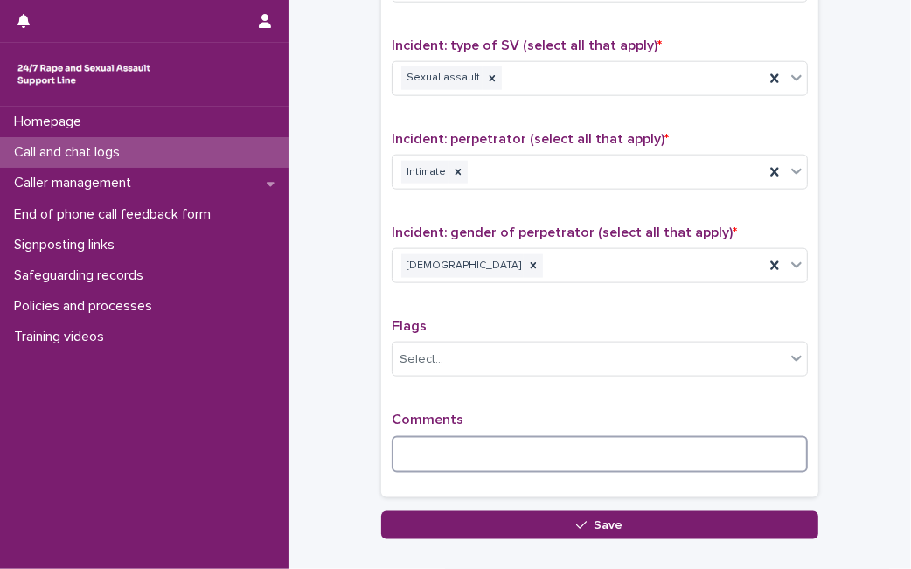
click at [466, 453] on textarea at bounding box center [600, 454] width 416 height 37
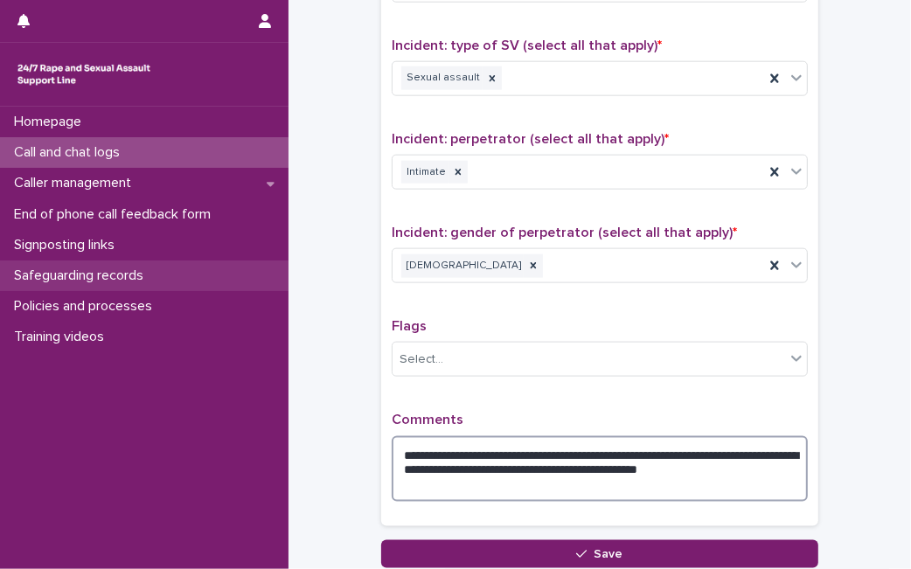
type textarea "**********"
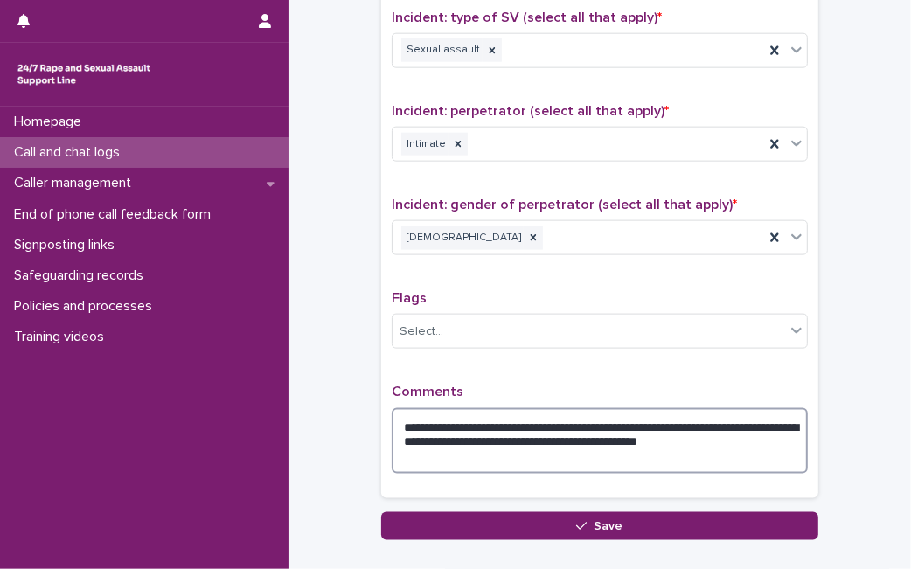
scroll to position [1385, 0]
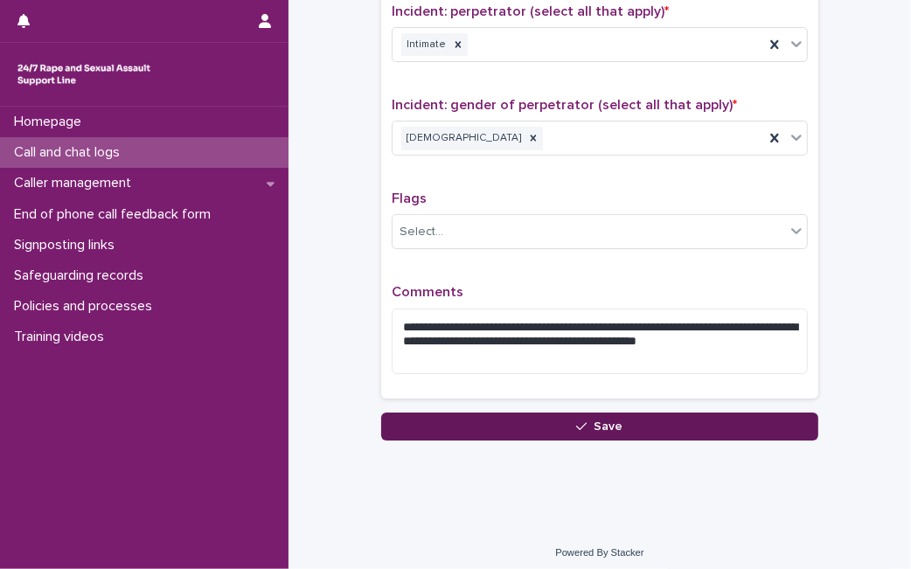
click at [771, 412] on button "Save" at bounding box center [599, 426] width 437 height 28
